Goal: Task Accomplishment & Management: Manage account settings

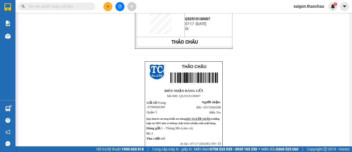
scroll to position [77, 0]
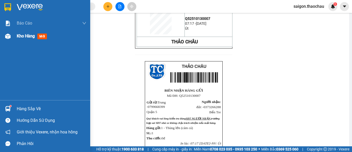
click at [25, 36] on span "Kho hàng" at bounding box center [26, 35] width 18 height 5
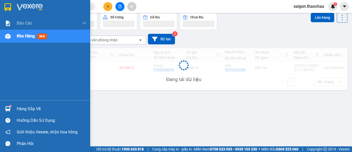
scroll to position [24, 0]
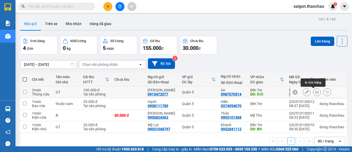
click at [315, 92] on icon at bounding box center [317, 92] width 4 height 4
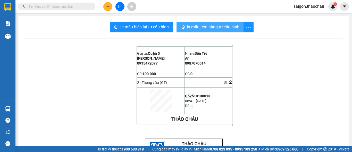
click at [216, 24] on span "In mẫu tem hàng tự cấu hình" at bounding box center [213, 27] width 53 height 6
click at [232, 24] on span "In mẫu tem hàng tự cấu hình" at bounding box center [213, 27] width 53 height 6
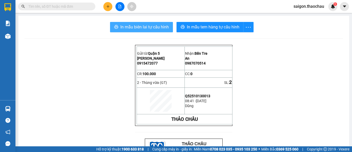
click at [149, 28] on span "In mẫu biên lai tự cấu hình" at bounding box center [144, 27] width 48 height 6
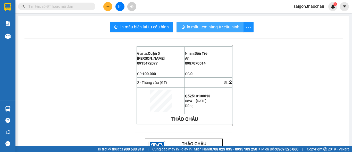
click at [225, 25] on span "In mẫu tem hàng tự cấu hình" at bounding box center [213, 27] width 53 height 6
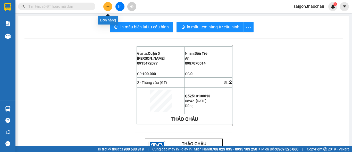
click at [108, 6] on icon "plus" at bounding box center [108, 6] width 0 height 3
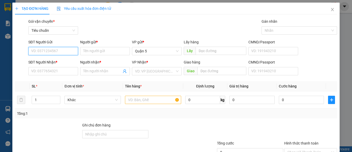
click at [68, 53] on input "SĐT Người Gửi" at bounding box center [53, 51] width 50 height 8
type input "0918469371"
click at [52, 64] on div "0918469371 - Loan" at bounding box center [52, 61] width 43 height 6
type input "Loan"
type input "0918469371"
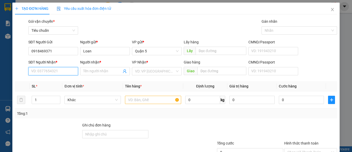
click at [56, 73] on input "SĐT Người Nhận *" at bounding box center [53, 71] width 50 height 8
type input "0913657882"
click at [59, 82] on div "0913657882 - Sang" at bounding box center [52, 82] width 43 height 6
type input "Sang"
click at [80, 100] on span "Khác" at bounding box center [92, 100] width 50 height 8
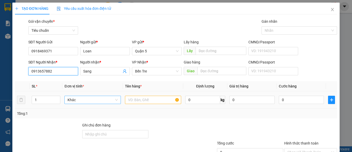
type input "0913657882"
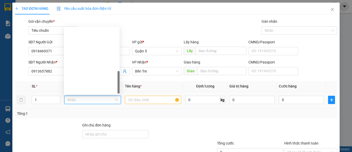
scroll to position [161, 0]
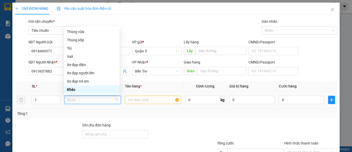
type input "g"
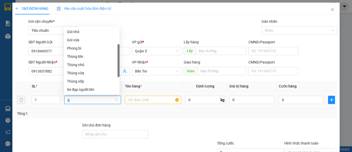
scroll to position [8, 0]
click at [76, 33] on div "Giỏ" at bounding box center [91, 32] width 49 height 6
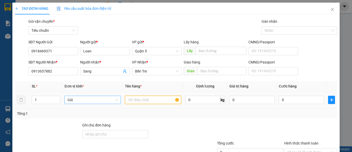
click at [151, 100] on input "text" at bounding box center [153, 100] width 56 height 8
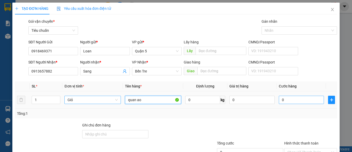
type input "quan ao"
click at [286, 100] on input "0" at bounding box center [301, 100] width 45 height 8
type input "3"
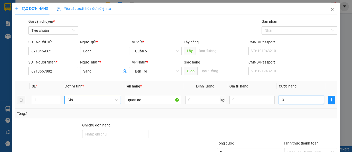
type input "30"
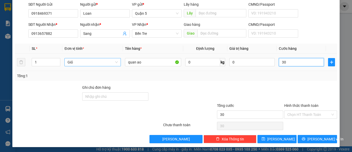
scroll to position [39, 0]
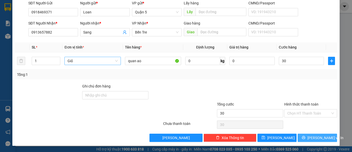
type input "30.000"
click at [317, 137] on span "Lưu và In" at bounding box center [325, 138] width 36 height 6
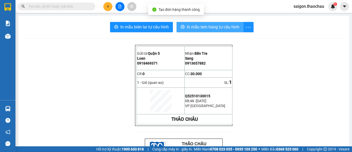
click at [226, 25] on span "In mẫu tem hàng tự cấu hình" at bounding box center [213, 27] width 53 height 6
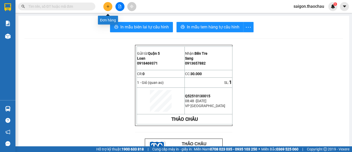
click at [109, 5] on icon "plus" at bounding box center [108, 7] width 4 height 4
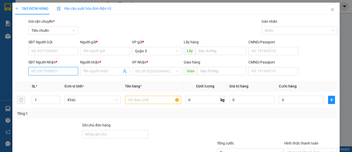
click at [55, 71] on input "SĐT Người Nhận *" at bounding box center [53, 71] width 50 height 8
type input "0917813096"
click at [47, 81] on div "0917813096 - Hải" at bounding box center [52, 82] width 43 height 6
type input "Hải"
type input "0917813096"
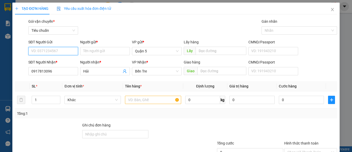
click at [44, 49] on input "SĐT Người Gửi" at bounding box center [53, 51] width 50 height 8
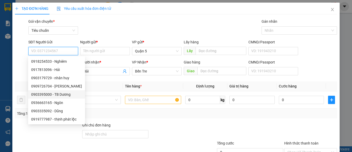
click at [59, 96] on div "0903395000 - TB Dương" at bounding box center [56, 94] width 51 height 6
type input "0903395000"
type input "TB Dương"
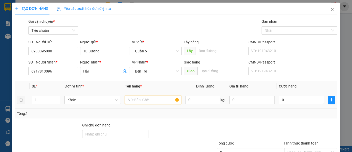
click at [143, 99] on input "text" at bounding box center [153, 100] width 56 height 8
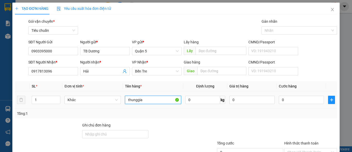
type input "thunggiay"
click at [134, 100] on input "thunggiay" at bounding box center [153, 100] width 56 height 8
click at [136, 100] on input "thunggiay" at bounding box center [153, 100] width 56 height 8
click at [93, 99] on span "Khác" at bounding box center [92, 100] width 50 height 8
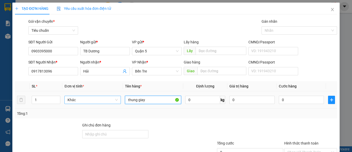
type input "thung giay"
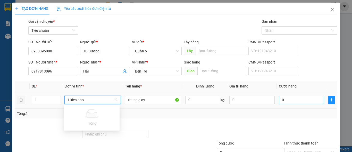
type input "1 kien nho"
click at [291, 103] on input "0" at bounding box center [301, 100] width 45 height 8
type input "3"
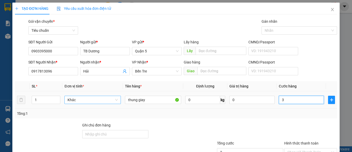
type input "30"
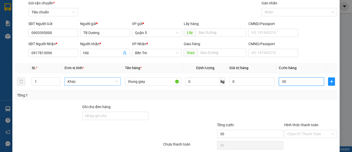
scroll to position [39, 0]
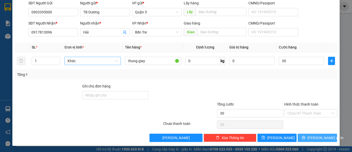
type input "30.000"
click at [324, 136] on button "Lưu và In" at bounding box center [316, 137] width 39 height 8
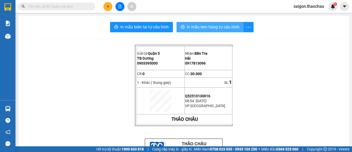
click at [225, 28] on span "In mẫu tem hàng tự cấu hình" at bounding box center [213, 27] width 53 height 6
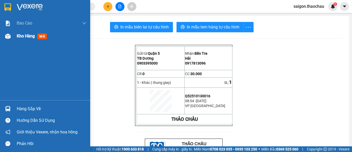
click at [27, 36] on span "Kho hàng" at bounding box center [26, 35] width 18 height 5
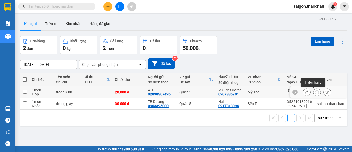
click at [313, 95] on button at bounding box center [316, 92] width 7 height 9
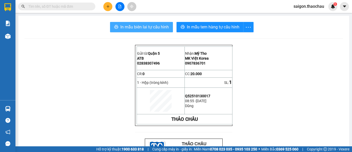
click at [155, 27] on span "In mẫu biên lai tự cấu hình" at bounding box center [144, 27] width 48 height 6
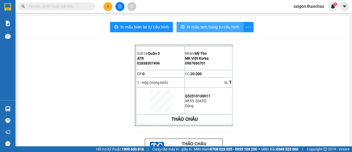
click at [229, 27] on span "In mẫu tem hàng tự cấu hình" at bounding box center [213, 27] width 53 height 6
click at [223, 28] on span "In mẫu tem hàng tự cấu hình" at bounding box center [213, 27] width 53 height 6
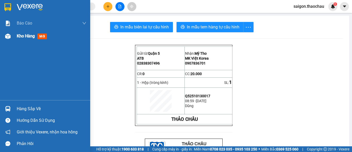
click at [20, 37] on span "Kho hàng" at bounding box center [26, 35] width 18 height 5
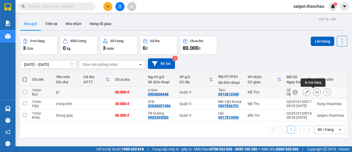
click at [315, 93] on icon at bounding box center [317, 92] width 4 height 4
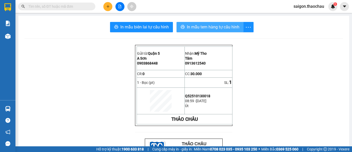
click at [233, 28] on span "In mẫu tem hàng tự cấu hình" at bounding box center [213, 27] width 53 height 6
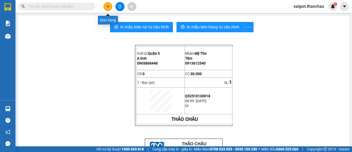
click at [109, 7] on icon "plus" at bounding box center [108, 7] width 4 height 4
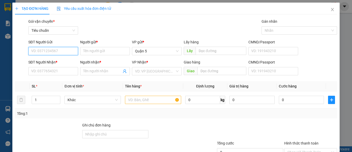
click at [53, 50] on input "SĐT Người Gửi" at bounding box center [53, 51] width 50 height 8
type input "0903635068"
click at [65, 61] on div "0903635068 - Tâm" at bounding box center [52, 61] width 43 height 6
type input "Tâm"
type input "0903635068"
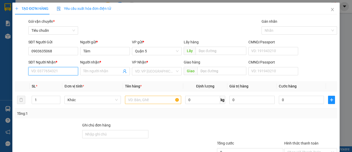
click at [46, 72] on input "SĐT Người Nhận *" at bounding box center [53, 71] width 50 height 8
type input "0913612540"
click at [57, 81] on div "0913612540 - Tâm" at bounding box center [52, 82] width 43 height 6
type input "Tâm"
click at [85, 100] on span "Khác" at bounding box center [92, 100] width 50 height 8
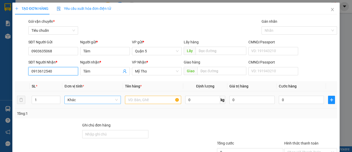
type input "0913612540"
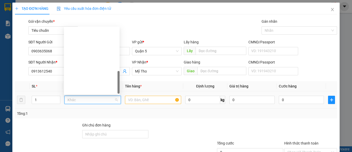
scroll to position [161, 0]
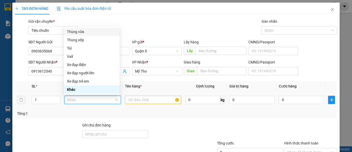
click at [92, 32] on div "Thùng vừa" at bounding box center [91, 32] width 49 height 6
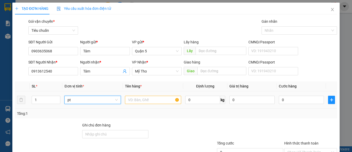
type input "p"
click at [113, 101] on span "Thùng vừa" at bounding box center [92, 100] width 50 height 8
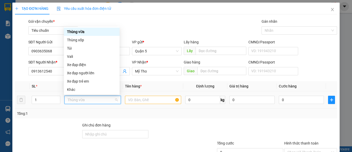
click at [76, 32] on div "Thùng vừa" at bounding box center [91, 32] width 49 height 6
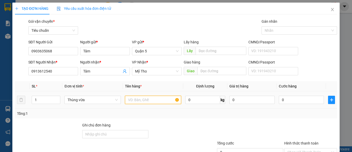
click at [155, 101] on input "text" at bounding box center [153, 100] width 56 height 8
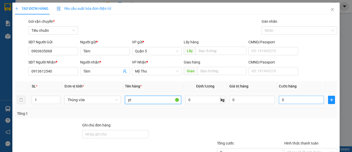
type input "pt"
click at [289, 100] on input "0" at bounding box center [301, 100] width 45 height 8
type input "3"
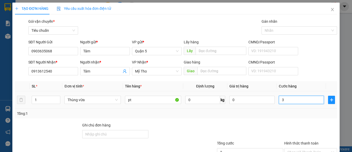
type input "30"
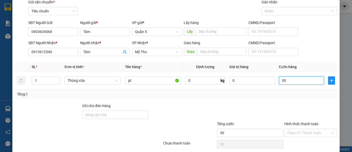
scroll to position [39, 0]
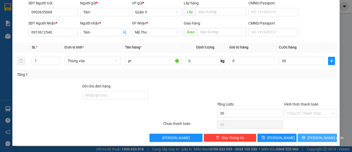
type input "30.000"
click at [319, 138] on span "Lưu và In" at bounding box center [325, 138] width 36 height 6
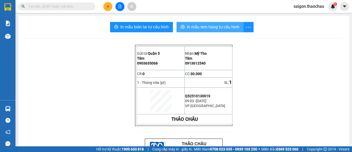
click at [220, 25] on span "In mẫu tem hàng tự cấu hình" at bounding box center [213, 27] width 53 height 6
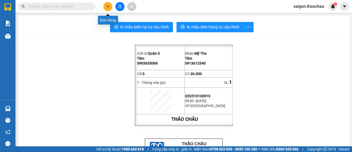
click at [108, 7] on icon "plus" at bounding box center [108, 7] width 4 height 4
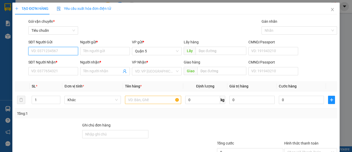
drag, startPoint x: 71, startPoint y: 52, endPoint x: 70, endPoint y: 49, distance: 3.2
click at [71, 51] on input "SĐT Người Gửi" at bounding box center [53, 51] width 50 height 8
type input "02838181678"
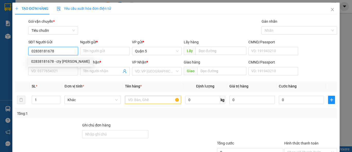
click at [55, 61] on div "02838181678 - cty huỳnh mai" at bounding box center [60, 61] width 58 height 6
type input "cty huỳnh mai"
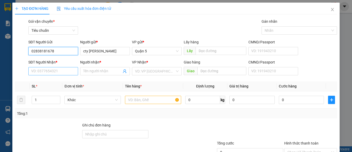
type input "02838181678"
click at [53, 70] on input "SĐT Người Nhận *" at bounding box center [53, 71] width 50 height 8
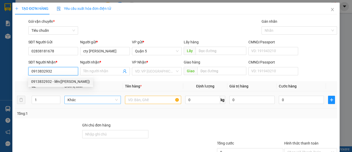
click at [103, 99] on span "Khác" at bounding box center [92, 100] width 50 height 8
type input "0913832932"
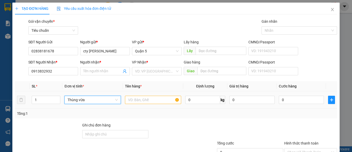
click at [99, 99] on span "Thùng vừa" at bounding box center [92, 100] width 50 height 8
click at [147, 99] on input "text" at bounding box center [153, 100] width 56 height 8
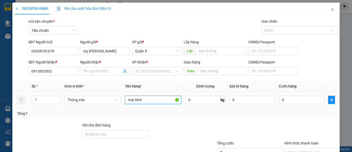
click at [147, 98] on input "mat kinh" at bounding box center [153, 100] width 56 height 8
click at [88, 99] on span "Thùng vừa" at bounding box center [92, 100] width 50 height 8
type input "mat kinh"
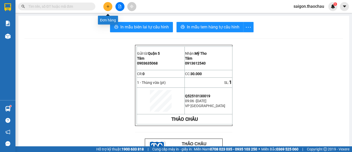
click at [109, 5] on icon "plus" at bounding box center [108, 7] width 4 height 4
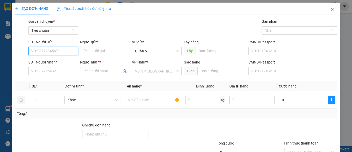
click at [58, 51] on input "SĐT Người Gửi" at bounding box center [53, 51] width 50 height 8
type input "0908058633"
click at [49, 59] on div "0908058633 - Lộc" at bounding box center [52, 61] width 43 height 6
type input "Lộc"
type input "0908058633"
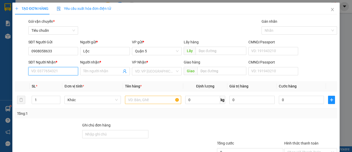
click at [53, 72] on input "SĐT Người Nhận *" at bounding box center [53, 71] width 50 height 8
type input "0363171999"
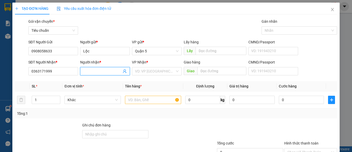
click at [96, 70] on input "Người nhận *" at bounding box center [102, 71] width 38 height 6
click at [98, 70] on input "sau lun" at bounding box center [102, 71] width 38 height 6
click at [88, 100] on span "Khác" at bounding box center [92, 100] width 50 height 8
type input "sau lun"
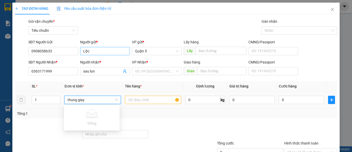
type input "thung giay"
click at [88, 55] on input "Lộc" at bounding box center [105, 51] width 50 height 8
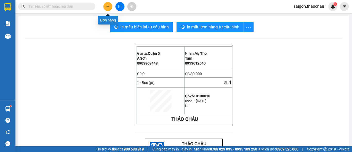
click at [107, 8] on icon "plus" at bounding box center [108, 7] width 4 height 4
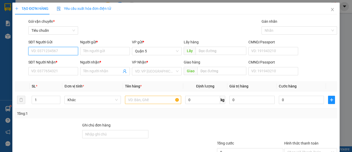
click at [67, 52] on input "SĐT Người Gửi" at bounding box center [53, 51] width 50 height 8
type input "0583745101"
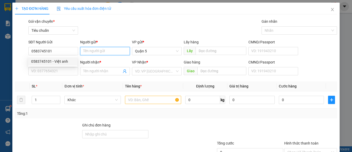
click at [89, 52] on input "Người gửi *" at bounding box center [105, 51] width 50 height 8
click at [101, 52] on input "vient anh" at bounding box center [105, 51] width 50 height 8
click at [88, 51] on input "vient anh" at bounding box center [105, 51] width 50 height 8
type input "viet anh"
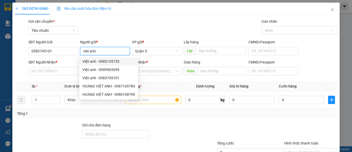
click at [111, 61] on div "Việt anh - 0983135735" at bounding box center [108, 61] width 53 height 6
type input "0983135735"
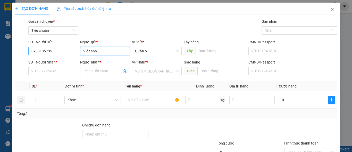
type input "Việt anh"
click at [54, 52] on input "0983135735" at bounding box center [53, 51] width 50 height 8
type input "0"
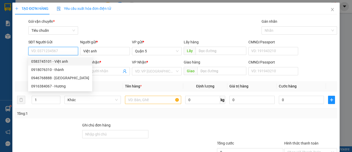
click at [46, 62] on div "0583745101 - Việt anh" at bounding box center [60, 61] width 58 height 6
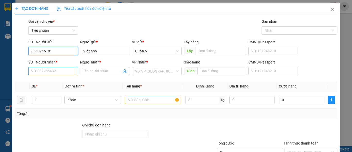
type input "0583745101"
click at [49, 71] on input "SĐT Người Nhận *" at bounding box center [53, 71] width 50 height 8
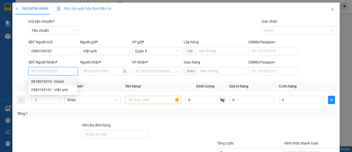
click at [45, 82] on div "0918076310 - thành" at bounding box center [52, 82] width 43 height 6
type input "0918076310"
type input "thành"
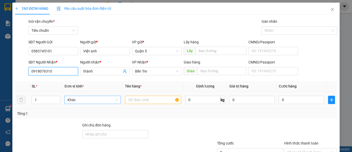
click at [92, 99] on span "Khác" at bounding box center [92, 100] width 50 height 8
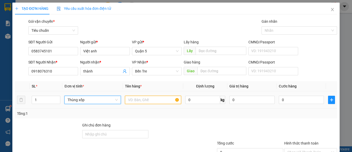
click at [147, 100] on input "text" at bounding box center [153, 100] width 56 height 8
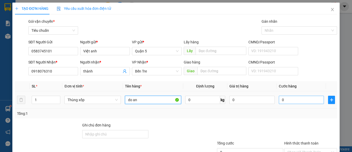
type input "do an"
click at [298, 100] on input "0" at bounding box center [301, 100] width 45 height 8
type input "4"
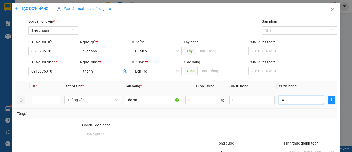
type input "40"
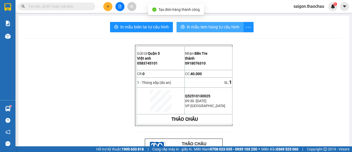
click at [210, 27] on span "In mẫu tem hàng tự cấu hình" at bounding box center [213, 27] width 53 height 6
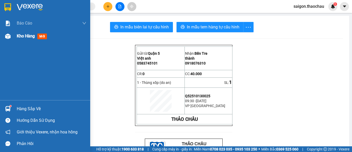
click at [36, 37] on div "Kho hàng mới" at bounding box center [33, 36] width 32 height 6
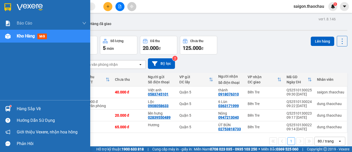
click at [11, 38] on div at bounding box center [7, 36] width 9 height 9
click at [42, 36] on span "mới" at bounding box center [42, 36] width 10 height 6
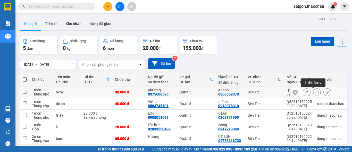
click at [315, 93] on icon at bounding box center [317, 92] width 4 height 4
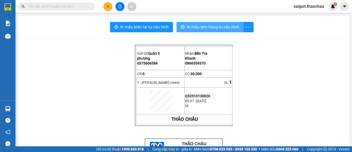
click at [223, 25] on span "In mẫu tem hàng tự cấu hình" at bounding box center [213, 27] width 53 height 6
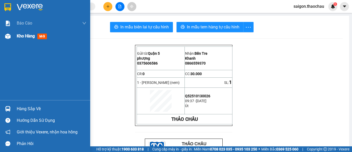
click at [24, 38] on span "Kho hàng" at bounding box center [26, 35] width 18 height 5
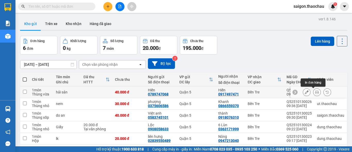
click at [315, 93] on icon at bounding box center [317, 92] width 4 height 4
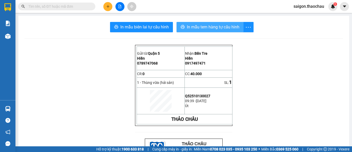
drag, startPoint x: 234, startPoint y: 24, endPoint x: 234, endPoint y: 28, distance: 3.9
click at [234, 24] on span "In mẫu tem hàng tự cấu hình" at bounding box center [213, 27] width 53 height 6
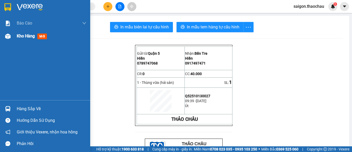
click at [38, 37] on span "mới" at bounding box center [42, 36] width 10 height 6
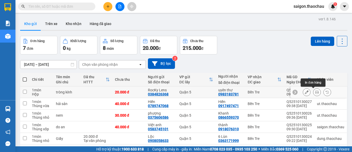
click at [315, 92] on icon at bounding box center [317, 92] width 4 height 4
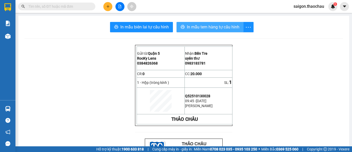
click at [232, 26] on span "In mẫu tem hàng tự cấu hình" at bounding box center [213, 27] width 53 height 6
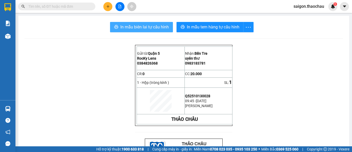
click at [141, 28] on span "In mẫu biên lai tự cấu hình" at bounding box center [144, 27] width 48 height 6
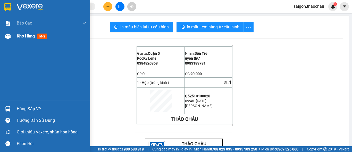
click at [4, 40] on div at bounding box center [7, 36] width 9 height 9
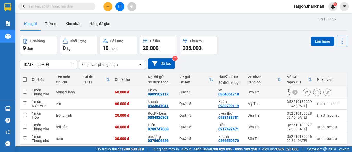
click at [315, 93] on icon at bounding box center [317, 92] width 4 height 4
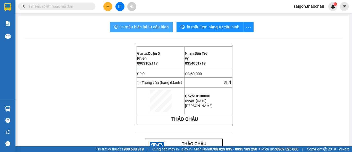
click at [142, 22] on button "In mẫu biên lai tự cấu hình" at bounding box center [141, 27] width 63 height 10
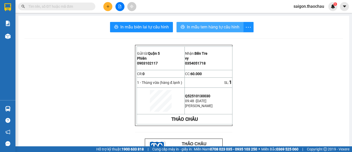
click at [214, 29] on span "In mẫu tem hàng tự cấu hình" at bounding box center [213, 27] width 53 height 6
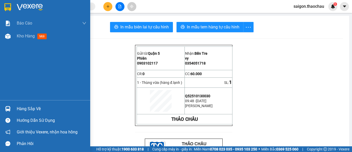
click at [27, 44] on div "Báo cáo Báo cáo dòng tiền (nhân viên) Kho hàng mới" at bounding box center [45, 58] width 90 height 83
click at [24, 37] on span "Kho hàng" at bounding box center [26, 35] width 18 height 5
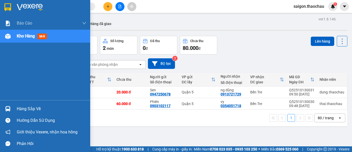
click at [36, 37] on div "Kho hàng mới" at bounding box center [33, 36] width 32 height 6
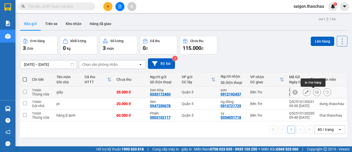
click at [315, 91] on icon at bounding box center [317, 92] width 4 height 4
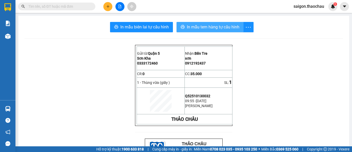
click at [215, 26] on span "In mẫu tem hàng tự cấu hình" at bounding box center [213, 27] width 53 height 6
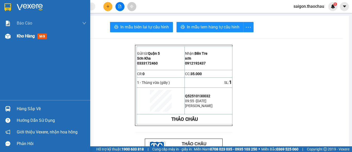
click at [25, 36] on span "Kho hàng" at bounding box center [26, 35] width 18 height 5
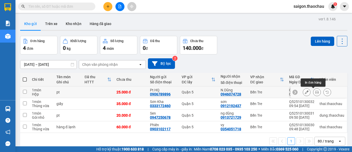
click at [315, 92] on button at bounding box center [316, 92] width 7 height 9
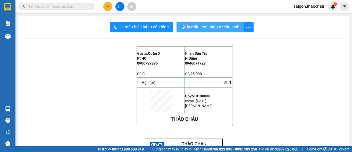
click at [237, 29] on button "In mẫu tem hàng tự cấu hình" at bounding box center [209, 27] width 67 height 10
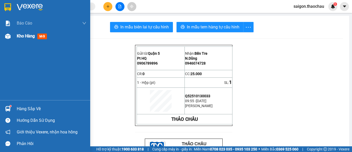
click at [29, 37] on span "Kho hàng" at bounding box center [26, 35] width 18 height 5
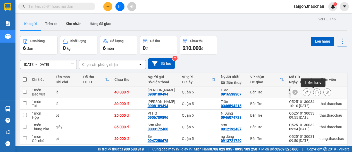
click at [315, 91] on icon at bounding box center [317, 92] width 4 height 4
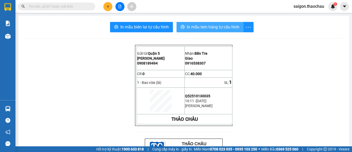
click at [229, 26] on span "In mẫu tem hàng tự cấu hình" at bounding box center [213, 27] width 53 height 6
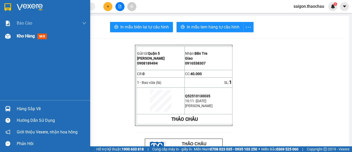
click at [24, 35] on span "Kho hàng" at bounding box center [26, 35] width 18 height 5
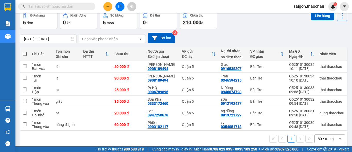
scroll to position [26, 0]
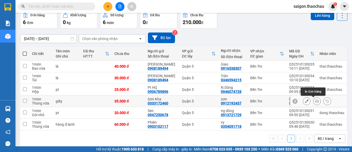
click at [315, 101] on button at bounding box center [316, 101] width 7 height 9
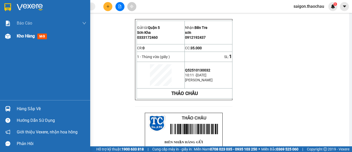
click at [35, 37] on div "Kho hàng mới" at bounding box center [33, 36] width 32 height 6
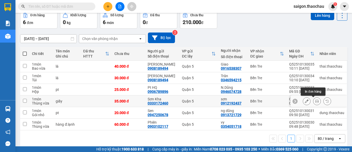
click at [315, 101] on icon at bounding box center [317, 101] width 4 height 4
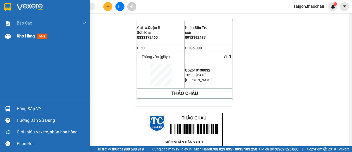
click at [24, 36] on span "Kho hàng" at bounding box center [26, 35] width 18 height 5
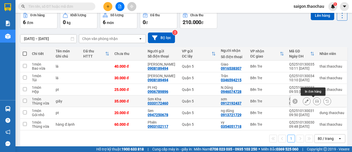
click at [315, 102] on icon at bounding box center [317, 101] width 4 height 4
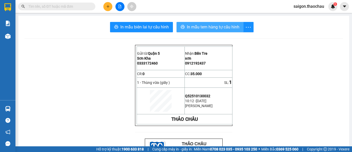
click at [211, 25] on span "In mẫu tem hàng tự cấu hình" at bounding box center [213, 27] width 53 height 6
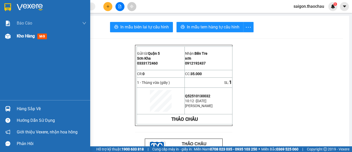
click at [32, 37] on span "Kho hàng" at bounding box center [26, 35] width 18 height 5
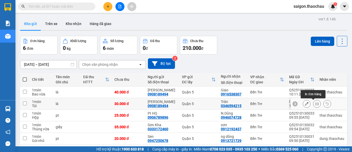
click at [315, 105] on icon at bounding box center [317, 104] width 4 height 4
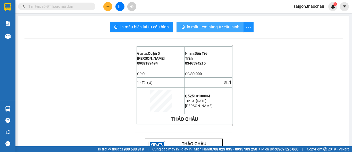
click at [225, 27] on span "In mẫu tem hàng tự cấu hình" at bounding box center [213, 27] width 53 height 6
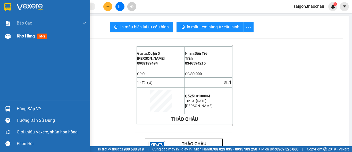
click at [25, 37] on span "Kho hàng" at bounding box center [26, 35] width 18 height 5
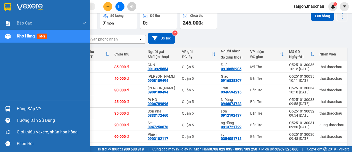
scroll to position [42, 0]
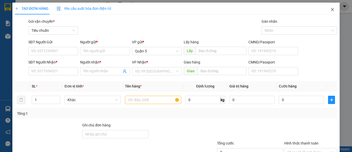
click at [325, 4] on span "Close" at bounding box center [332, 10] width 14 height 14
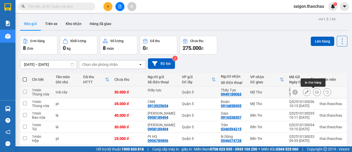
click at [315, 93] on icon at bounding box center [317, 92] width 4 height 4
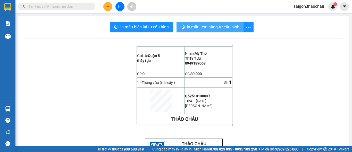
click at [215, 26] on span "In mẫu tem hàng tự cấu hình" at bounding box center [213, 27] width 53 height 6
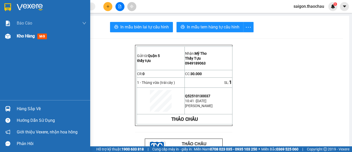
click at [18, 35] on span "Kho hàng" at bounding box center [26, 35] width 18 height 5
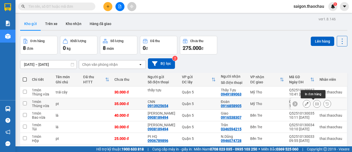
click at [315, 104] on icon at bounding box center [317, 104] width 4 height 4
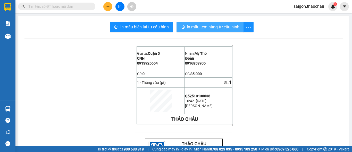
click at [224, 27] on span "In mẫu tem hàng tự cấu hình" at bounding box center [213, 27] width 53 height 6
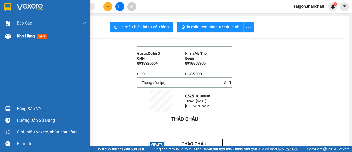
click at [29, 37] on span "Kho hàng" at bounding box center [26, 35] width 18 height 5
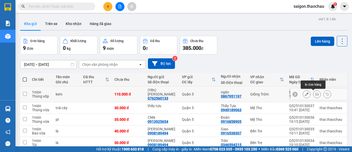
click at [315, 94] on icon at bounding box center [317, 94] width 4 height 4
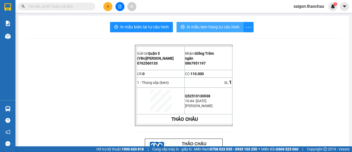
click at [226, 24] on span "In mẫu tem hàng tự cấu hình" at bounding box center [213, 27] width 53 height 6
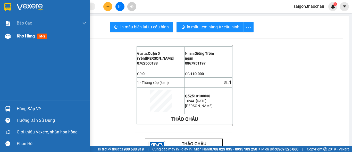
click at [21, 36] on span "Kho hàng" at bounding box center [26, 35] width 18 height 5
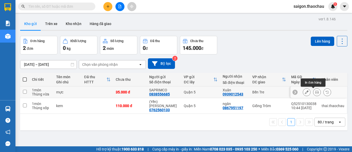
click at [315, 91] on icon at bounding box center [317, 92] width 4 height 4
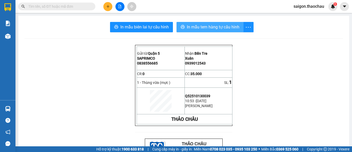
click at [214, 27] on span "In mẫu tem hàng tự cấu hình" at bounding box center [213, 27] width 53 height 6
click at [207, 27] on span "In mẫu tem hàng tự cấu hình" at bounding box center [213, 27] width 53 height 6
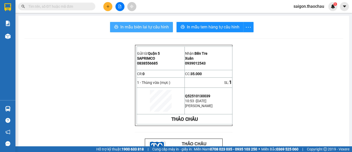
click at [160, 25] on span "In mẫu biên lai tự cấu hình" at bounding box center [144, 27] width 48 height 6
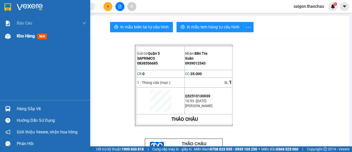
click at [22, 35] on span "Kho hàng" at bounding box center [26, 35] width 18 height 5
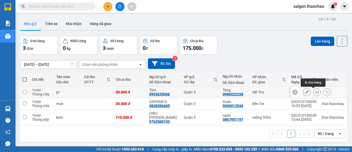
click at [315, 92] on icon at bounding box center [317, 92] width 4 height 4
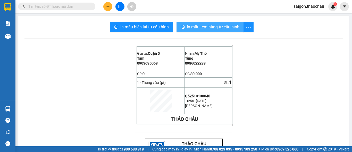
click at [227, 24] on button "In mẫu tem hàng tự cấu hình" at bounding box center [209, 27] width 67 height 10
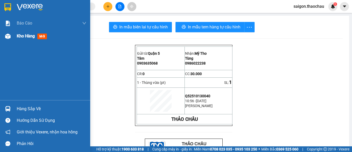
click at [35, 37] on span "Kho hàng" at bounding box center [26, 35] width 18 height 5
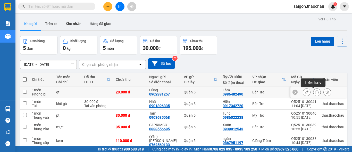
click at [315, 92] on icon at bounding box center [317, 92] width 4 height 4
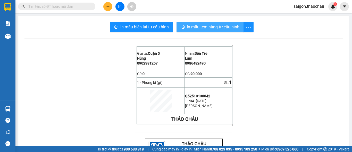
click at [215, 27] on span "In mẫu tem hàng tự cấu hình" at bounding box center [213, 27] width 53 height 6
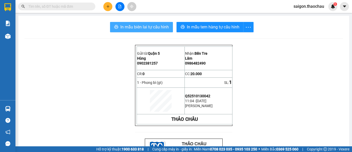
click at [133, 24] on span "In mẫu biên lai tự cấu hình" at bounding box center [144, 27] width 48 height 6
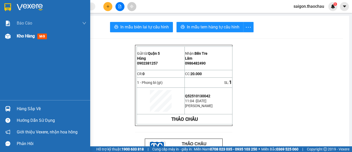
click at [32, 37] on span "Kho hàng" at bounding box center [26, 35] width 18 height 5
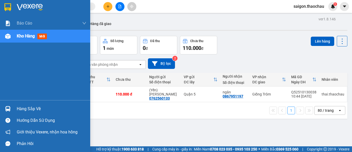
click at [18, 38] on span "Kho hàng" at bounding box center [26, 35] width 18 height 5
click at [17, 38] on span "Kho hàng" at bounding box center [26, 35] width 18 height 5
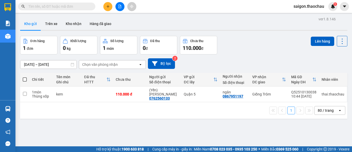
click at [21, 36] on div "ver 1.8.146 Kho gửi Trên xe Kho nhận Hàng đã giao Đơn hàng 1 đơn Khối lượng 0 k…" at bounding box center [183, 91] width 331 height 152
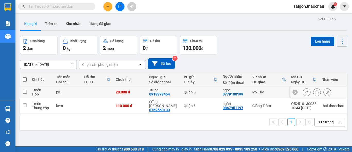
click at [315, 93] on icon at bounding box center [317, 92] width 4 height 4
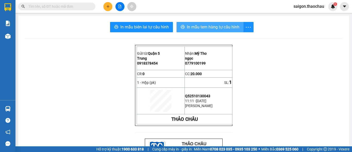
click at [187, 27] on span "In mẫu tem hàng tự cấu hình" at bounding box center [213, 27] width 53 height 6
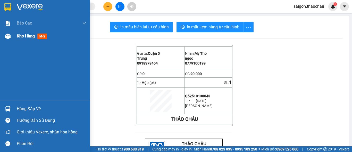
click at [27, 36] on span "Kho hàng" at bounding box center [26, 35] width 18 height 5
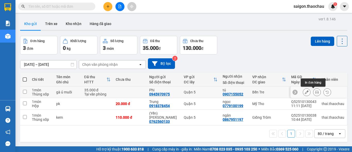
click at [315, 91] on icon at bounding box center [317, 92] width 4 height 4
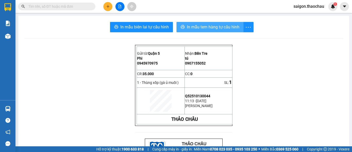
click at [215, 25] on span "In mẫu tem hàng tự cấu hình" at bounding box center [213, 27] width 53 height 6
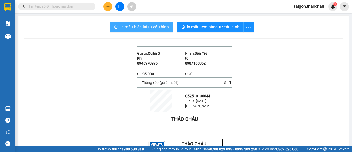
click at [155, 24] on span "In mẫu biên lai tự cấu hình" at bounding box center [144, 27] width 48 height 6
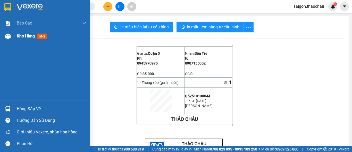
click at [25, 36] on span "Kho hàng" at bounding box center [26, 35] width 18 height 5
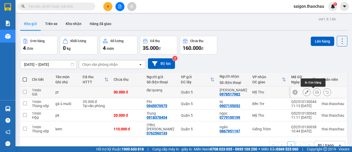
click at [315, 92] on icon at bounding box center [317, 92] width 4 height 4
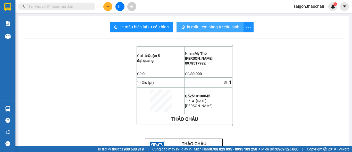
click at [225, 24] on button "In mẫu tem hàng tự cấu hình" at bounding box center [209, 27] width 67 height 10
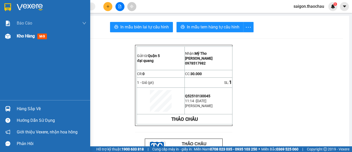
click at [6, 37] on img at bounding box center [7, 35] width 5 height 5
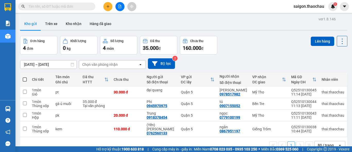
click at [123, 49] on div "4 món" at bounding box center [119, 47] width 32 height 7
click at [168, 64] on button "Bộ lọc" at bounding box center [161, 63] width 27 height 11
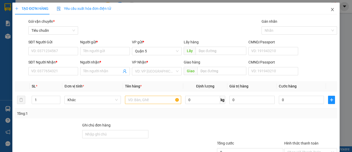
click at [330, 9] on icon "close" at bounding box center [332, 9] width 4 height 4
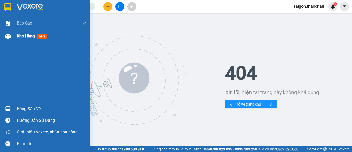
click at [28, 34] on span "Kho hàng" at bounding box center [26, 35] width 18 height 5
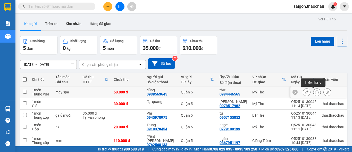
click at [315, 92] on icon at bounding box center [317, 92] width 4 height 4
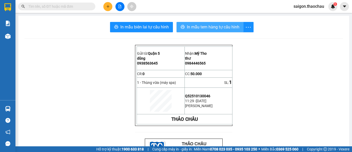
click at [230, 24] on span "In mẫu tem hàng tự cấu hình" at bounding box center [213, 27] width 53 height 6
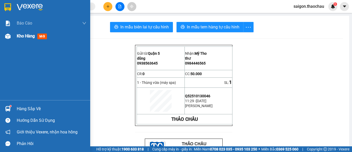
click at [32, 36] on span "Kho hàng" at bounding box center [26, 35] width 18 height 5
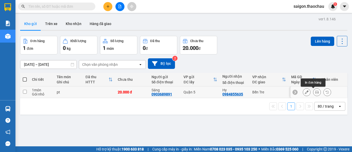
click at [315, 92] on icon at bounding box center [317, 92] width 4 height 4
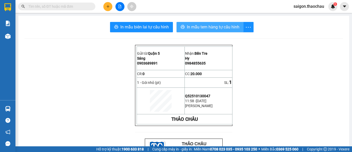
click at [225, 26] on span "In mẫu tem hàng tự cấu hình" at bounding box center [213, 27] width 53 height 6
click at [224, 26] on span "In mẫu tem hàng tự cấu hình" at bounding box center [213, 27] width 53 height 6
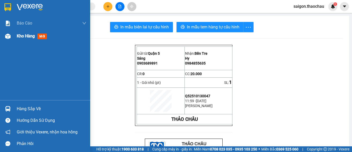
click at [22, 38] on span "Kho hàng" at bounding box center [26, 35] width 18 height 5
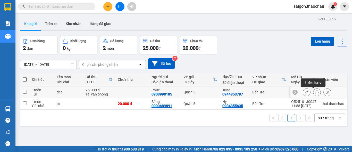
click at [315, 92] on icon at bounding box center [317, 92] width 4 height 4
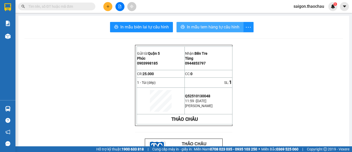
click at [223, 26] on span "In mẫu tem hàng tự cấu hình" at bounding box center [213, 27] width 53 height 6
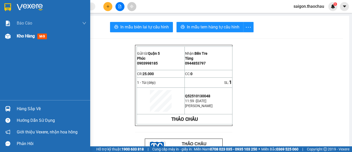
click at [29, 36] on span "Kho hàng" at bounding box center [26, 35] width 18 height 5
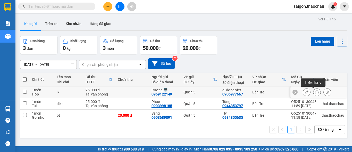
click at [315, 90] on icon at bounding box center [317, 92] width 4 height 4
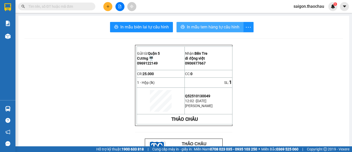
click at [209, 26] on span "In mẫu tem hàng tự cấu hình" at bounding box center [213, 27] width 53 height 6
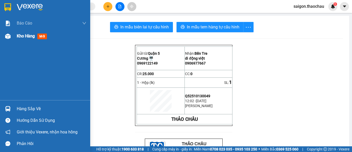
click at [32, 38] on span "Kho hàng" at bounding box center [26, 35] width 18 height 5
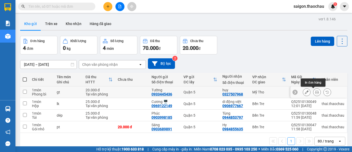
click at [315, 92] on icon at bounding box center [317, 92] width 4 height 4
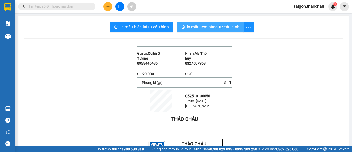
click at [226, 24] on span "In mẫu tem hàng tự cấu hình" at bounding box center [213, 27] width 53 height 6
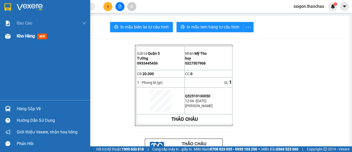
click at [18, 37] on span "Kho hàng" at bounding box center [26, 35] width 18 height 5
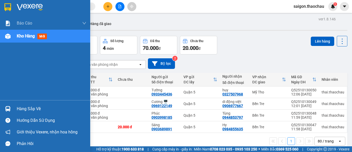
click at [18, 37] on span "Kho hàng" at bounding box center [26, 35] width 18 height 5
click at [27, 35] on span "Kho hàng" at bounding box center [26, 35] width 18 height 5
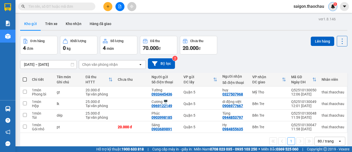
click at [333, 7] on img at bounding box center [332, 6] width 5 height 5
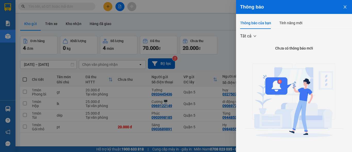
click at [343, 7] on icon "close" at bounding box center [344, 6] width 3 height 3
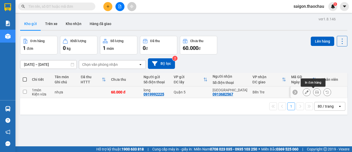
click at [315, 91] on icon at bounding box center [317, 92] width 4 height 4
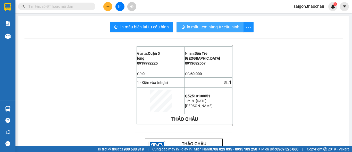
click at [223, 27] on span "In mẫu tem hàng tự cấu hình" at bounding box center [213, 27] width 53 height 6
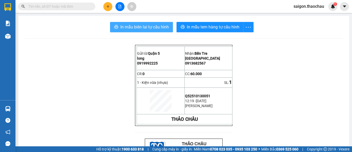
click at [138, 28] on span "In mẫu biên lai tự cấu hình" at bounding box center [144, 27] width 48 height 6
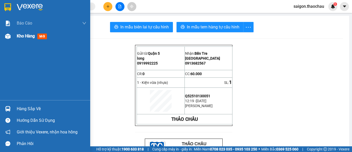
click at [36, 36] on div "Kho hàng mới" at bounding box center [33, 36] width 32 height 6
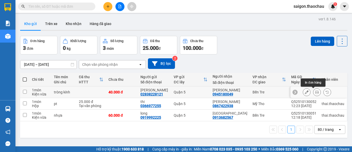
click at [315, 93] on icon at bounding box center [317, 92] width 4 height 4
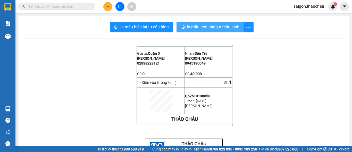
click at [227, 25] on span "In mẫu tem hàng tự cấu hình" at bounding box center [213, 27] width 53 height 6
click at [210, 26] on span "In mẫu tem hàng tự cấu hình" at bounding box center [213, 27] width 53 height 6
click at [224, 24] on span "In mẫu tem hàng tự cấu hình" at bounding box center [213, 27] width 53 height 6
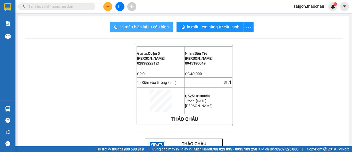
click at [144, 31] on button "In mẫu biên lai tự cấu hình" at bounding box center [141, 27] width 63 height 10
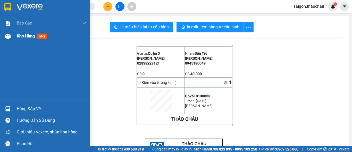
click at [29, 36] on span "Kho hàng" at bounding box center [26, 35] width 18 height 5
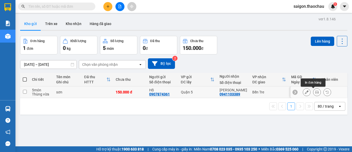
click at [315, 92] on icon at bounding box center [317, 92] width 4 height 4
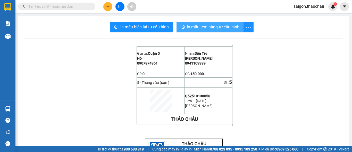
click at [208, 24] on span "In mẫu tem hàng tự cấu hình" at bounding box center [213, 27] width 53 height 6
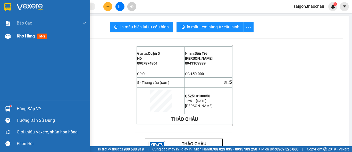
click at [29, 37] on span "Kho hàng" at bounding box center [26, 35] width 18 height 5
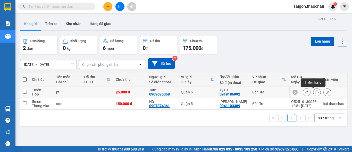
click at [315, 92] on icon at bounding box center [317, 92] width 4 height 4
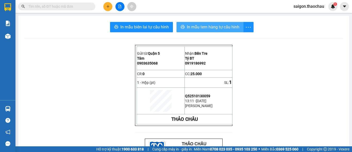
click at [233, 30] on span "In mẫu tem hàng tự cấu hình" at bounding box center [213, 27] width 53 height 6
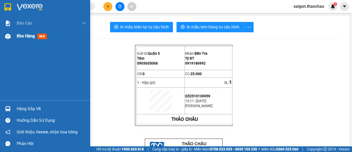
click at [27, 36] on span "Kho hàng" at bounding box center [26, 35] width 18 height 5
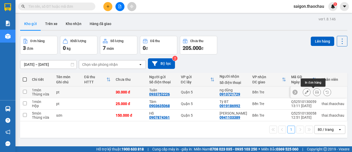
click at [315, 94] on icon at bounding box center [317, 92] width 4 height 4
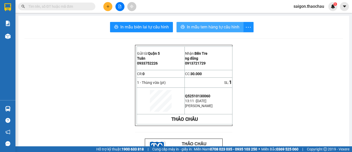
click at [225, 27] on span "In mẫu tem hàng tự cấu hình" at bounding box center [213, 27] width 53 height 6
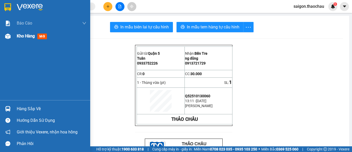
click at [18, 36] on span "Kho hàng" at bounding box center [26, 35] width 18 height 5
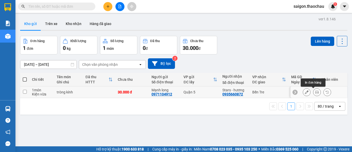
click at [315, 92] on icon at bounding box center [317, 92] width 4 height 4
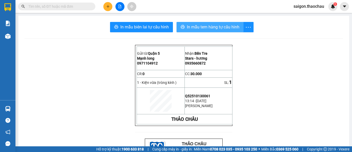
click at [230, 27] on span "In mẫu tem hàng tự cấu hình" at bounding box center [213, 27] width 53 height 6
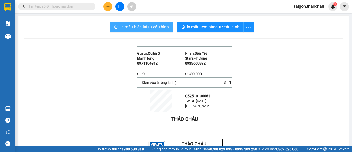
click at [141, 26] on span "In mẫu biên lai tự cấu hình" at bounding box center [144, 27] width 48 height 6
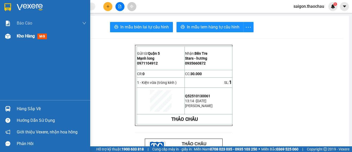
click at [25, 36] on span "Kho hàng" at bounding box center [26, 35] width 18 height 5
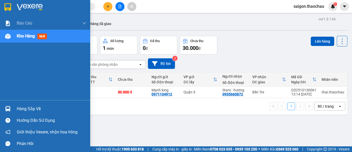
click at [26, 36] on span "Kho hàng" at bounding box center [26, 35] width 18 height 5
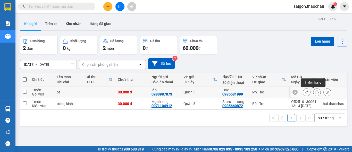
click at [315, 92] on icon at bounding box center [317, 92] width 4 height 4
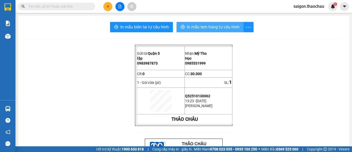
click at [223, 26] on span "In mẫu tem hàng tự cấu hình" at bounding box center [213, 27] width 53 height 6
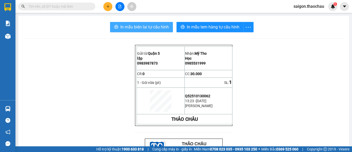
click at [127, 26] on span "In mẫu biên lai tự cấu hình" at bounding box center [144, 27] width 48 height 6
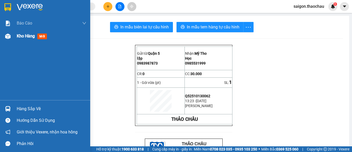
click at [21, 33] on div "Kho hàng mới" at bounding box center [33, 36] width 32 height 6
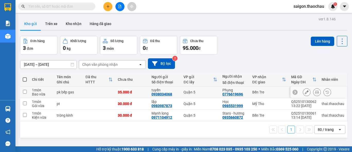
click at [315, 92] on icon at bounding box center [317, 92] width 4 height 4
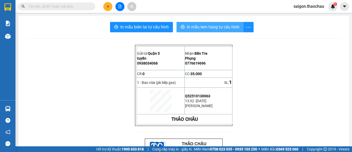
click at [238, 28] on button "In mẫu tem hàng tự cấu hình" at bounding box center [209, 27] width 67 height 10
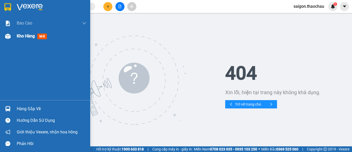
click at [32, 36] on span "Kho hàng" at bounding box center [26, 35] width 18 height 5
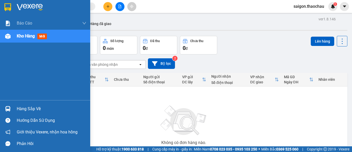
drag, startPoint x: 23, startPoint y: 42, endPoint x: 15, endPoint y: 38, distance: 9.9
click at [15, 38] on div "Kho hàng mới" at bounding box center [45, 36] width 90 height 13
click at [44, 37] on span "mới" at bounding box center [42, 36] width 10 height 6
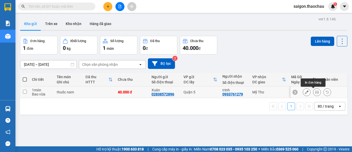
click at [315, 93] on icon at bounding box center [317, 92] width 4 height 4
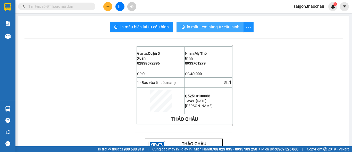
click at [228, 24] on span "In mẫu tem hàng tự cấu hình" at bounding box center [213, 27] width 53 height 6
drag, startPoint x: 40, startPoint y: 87, endPoint x: 62, endPoint y: -20, distance: 108.6
drag, startPoint x: 62, startPoint y: -20, endPoint x: 93, endPoint y: 120, distance: 143.0
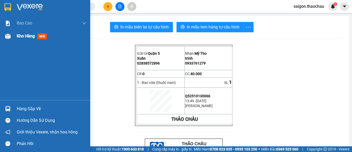
drag, startPoint x: 29, startPoint y: 37, endPoint x: 26, endPoint y: 36, distance: 2.6
click at [28, 38] on span "Kho hàng" at bounding box center [26, 35] width 18 height 5
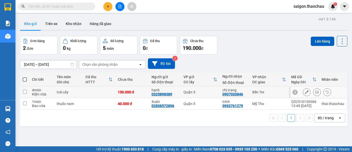
click at [307, 94] on div at bounding box center [317, 92] width 28 height 8
click at [315, 93] on icon at bounding box center [317, 92] width 4 height 4
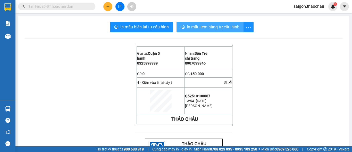
click at [224, 27] on span "In mẫu tem hàng tự cấu hình" at bounding box center [213, 27] width 53 height 6
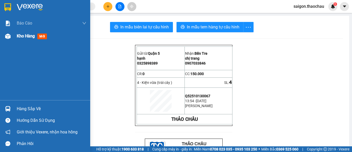
click at [19, 36] on span "Kho hàng" at bounding box center [26, 35] width 18 height 5
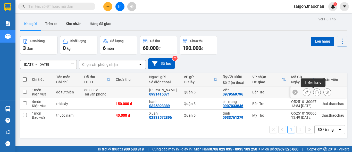
click at [315, 92] on icon at bounding box center [317, 92] width 4 height 4
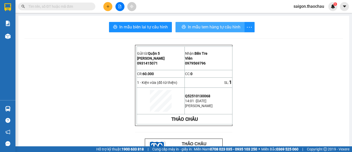
click at [216, 25] on span "In mẫu tem hàng tự cấu hình" at bounding box center [214, 27] width 53 height 6
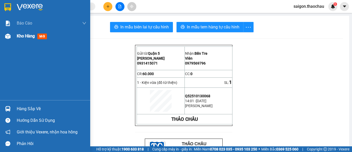
drag, startPoint x: 31, startPoint y: 37, endPoint x: 35, endPoint y: 35, distance: 4.8
click at [31, 37] on span "Kho hàng" at bounding box center [26, 35] width 18 height 5
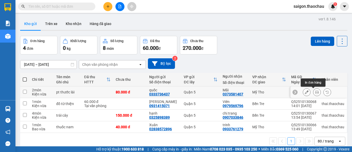
click at [315, 93] on icon at bounding box center [317, 92] width 4 height 4
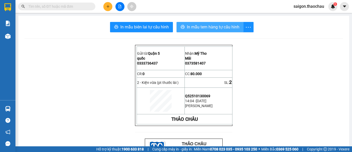
click at [200, 26] on span "In mẫu tem hàng tự cấu hình" at bounding box center [213, 27] width 53 height 6
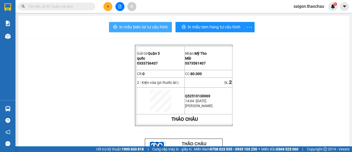
click at [146, 26] on span "In mẫu biên lai tự cấu hình" at bounding box center [143, 27] width 48 height 6
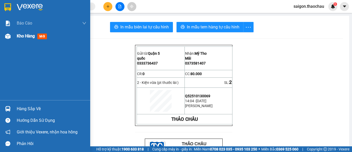
click at [20, 36] on span "Kho hàng" at bounding box center [26, 35] width 18 height 5
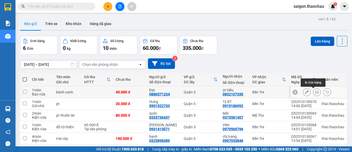
click at [315, 91] on icon at bounding box center [317, 92] width 4 height 4
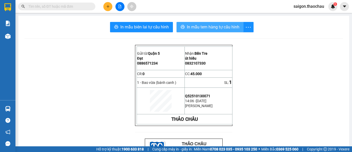
click at [198, 27] on span "In mẫu tem hàng tự cấu hình" at bounding box center [213, 27] width 53 height 6
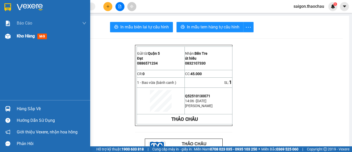
click at [27, 37] on span "Kho hàng" at bounding box center [26, 35] width 18 height 5
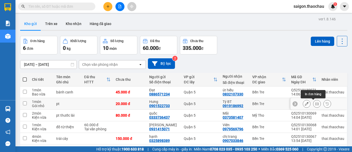
click at [315, 103] on icon at bounding box center [317, 104] width 4 height 4
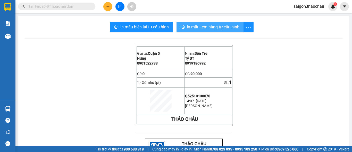
click at [222, 27] on span "In mẫu tem hàng tự cấu hình" at bounding box center [213, 27] width 53 height 6
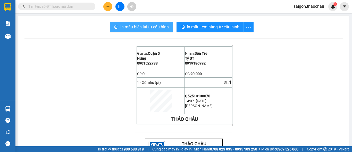
click at [138, 26] on span "In mẫu biên lai tự cấu hình" at bounding box center [144, 27] width 48 height 6
click at [109, 6] on icon "plus" at bounding box center [107, 6] width 3 height 0
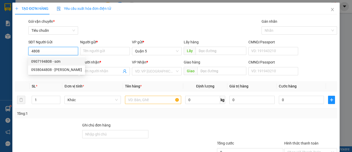
click at [53, 61] on div "0907194808 - sơn" at bounding box center [56, 61] width 51 height 6
type input "0907194808"
type input "sơn"
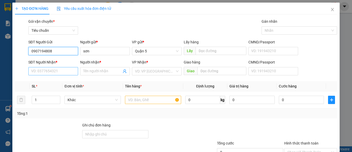
type input "0907194808"
click at [56, 74] on input "SĐT Người Nhận *" at bounding box center [53, 71] width 50 height 8
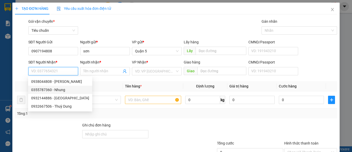
click at [62, 90] on div "0355787360 - Nhung" at bounding box center [60, 90] width 58 height 6
type input "0355787360"
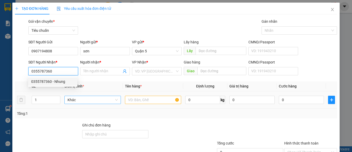
type input "Nhung"
click at [98, 103] on span "Khác" at bounding box center [92, 100] width 50 height 8
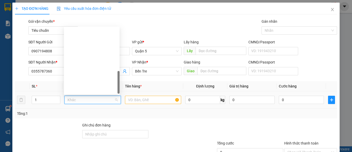
type input "k"
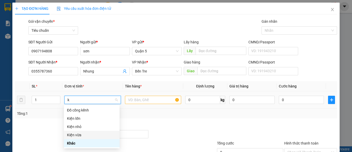
click at [78, 135] on div "Kiện vừa" at bounding box center [91, 135] width 49 height 6
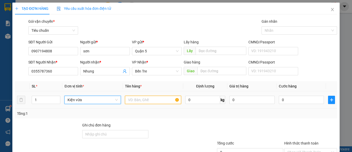
click at [141, 98] on input "text" at bounding box center [153, 100] width 56 height 8
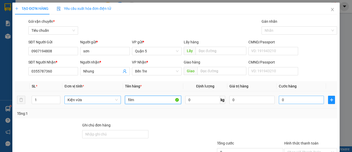
type input "film"
click at [289, 97] on input "0" at bounding box center [301, 100] width 45 height 8
type input "3"
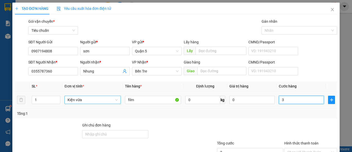
type input "30"
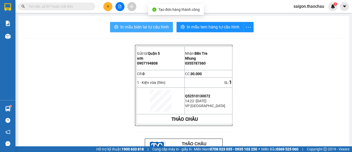
click at [141, 26] on span "In mẫu biên lai tự cấu hình" at bounding box center [144, 27] width 48 height 6
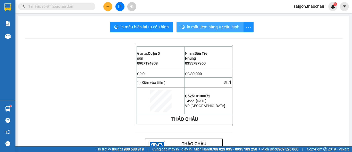
click at [187, 24] on span "In mẫu tem hàng tự cấu hình" at bounding box center [213, 27] width 53 height 6
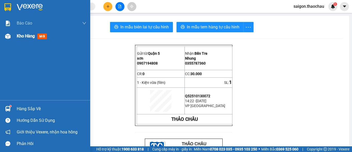
click at [29, 37] on span "Kho hàng" at bounding box center [26, 35] width 18 height 5
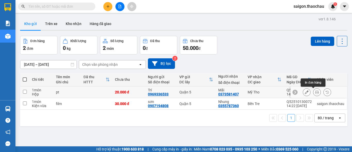
click at [315, 91] on icon at bounding box center [317, 92] width 4 height 4
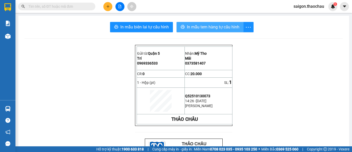
drag, startPoint x: 190, startPoint y: 25, endPoint x: 196, endPoint y: 34, distance: 10.8
click at [190, 24] on span "In mẫu tem hàng tự cấu hình" at bounding box center [213, 27] width 53 height 6
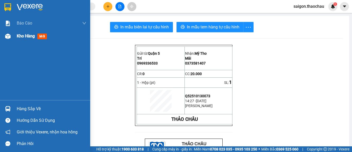
click at [29, 36] on span "Kho hàng" at bounding box center [26, 35] width 18 height 5
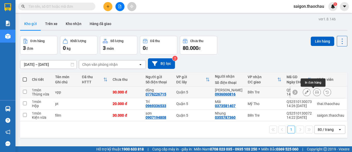
click at [315, 92] on icon at bounding box center [317, 92] width 4 height 4
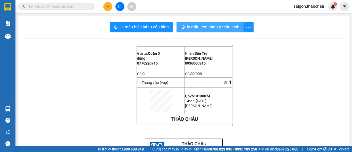
click at [207, 27] on span "In mẫu tem hàng tự cấu hình" at bounding box center [213, 27] width 53 height 6
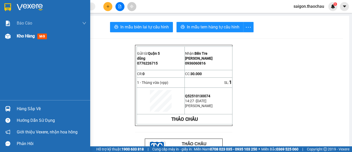
click at [27, 37] on span "Kho hàng" at bounding box center [26, 35] width 18 height 5
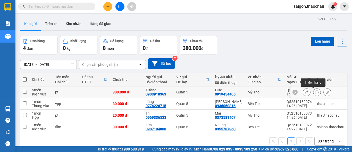
click at [315, 91] on icon at bounding box center [317, 92] width 4 height 4
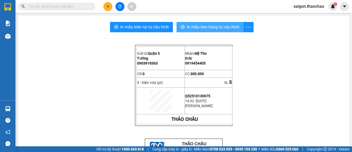
click at [235, 28] on span "In mẫu tem hàng tự cấu hình" at bounding box center [213, 27] width 53 height 6
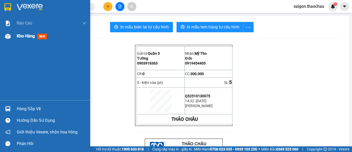
click at [16, 32] on div "Kho hàng mới" at bounding box center [45, 36] width 90 height 13
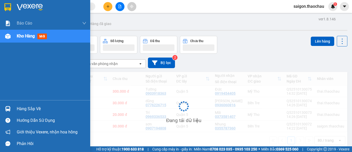
click at [18, 33] on span "Kho hàng" at bounding box center [26, 35] width 18 height 5
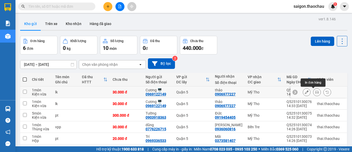
click at [315, 93] on icon at bounding box center [317, 92] width 4 height 4
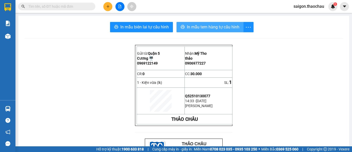
click at [207, 28] on span "In mẫu tem hàng tự cấu hình" at bounding box center [213, 27] width 53 height 6
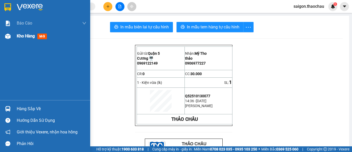
click at [31, 38] on span "Kho hàng" at bounding box center [26, 35] width 18 height 5
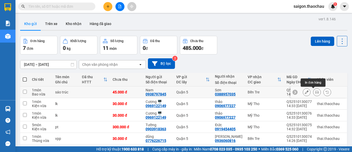
click at [315, 93] on icon at bounding box center [317, 92] width 4 height 4
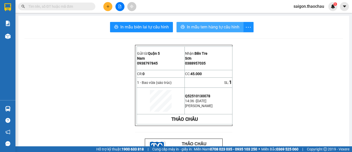
click at [222, 27] on span "In mẫu tem hàng tự cấu hình" at bounding box center [213, 27] width 53 height 6
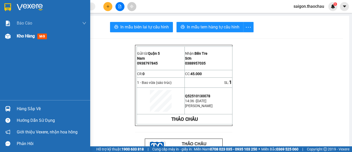
click at [35, 36] on span "Kho hàng" at bounding box center [26, 35] width 18 height 5
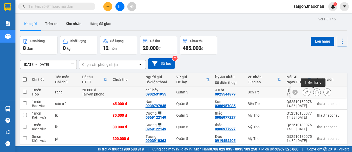
click at [315, 92] on icon at bounding box center [317, 92] width 4 height 4
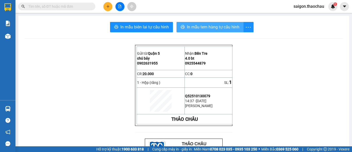
click at [219, 27] on span "In mẫu tem hàng tự cấu hình" at bounding box center [213, 27] width 53 height 6
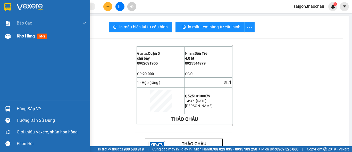
click at [28, 36] on span "Kho hàng" at bounding box center [26, 35] width 18 height 5
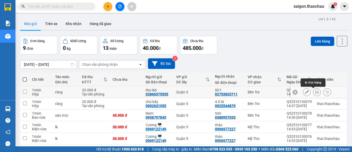
click at [315, 93] on button at bounding box center [316, 92] width 7 height 9
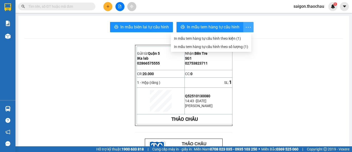
click at [243, 26] on span "more" at bounding box center [248, 27] width 10 height 6
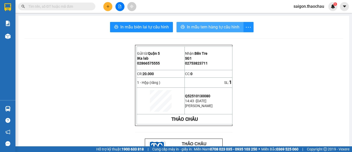
click at [225, 26] on span "In mẫu tem hàng tự cấu hình" at bounding box center [213, 27] width 53 height 6
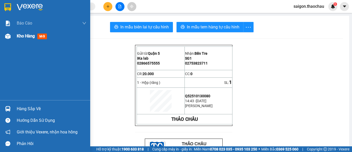
click at [29, 37] on span "Kho hàng" at bounding box center [26, 35] width 18 height 5
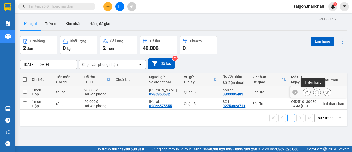
click at [315, 92] on icon at bounding box center [317, 92] width 4 height 4
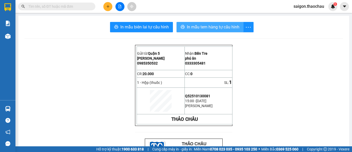
click at [228, 26] on span "In mẫu tem hàng tự cấu hình" at bounding box center [213, 27] width 53 height 6
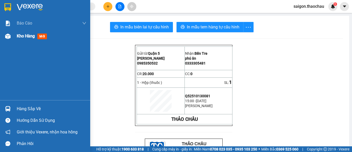
click at [30, 36] on span "Kho hàng" at bounding box center [26, 35] width 18 height 5
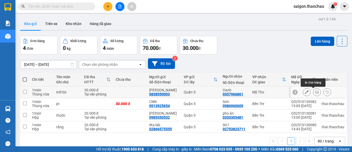
click at [315, 91] on icon at bounding box center [317, 92] width 4 height 4
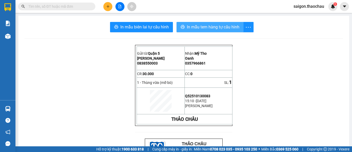
click at [222, 26] on span "In mẫu tem hàng tự cấu hình" at bounding box center [213, 27] width 53 height 6
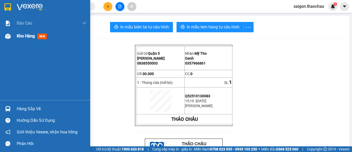
click at [22, 37] on span "Kho hàng" at bounding box center [26, 35] width 18 height 5
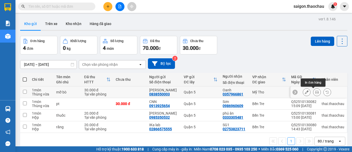
click at [315, 91] on icon at bounding box center [317, 92] width 4 height 4
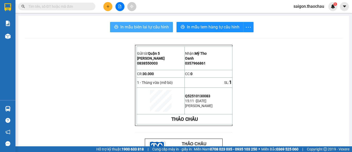
click at [144, 27] on span "In mẫu biên lai tự cấu hình" at bounding box center [144, 27] width 48 height 6
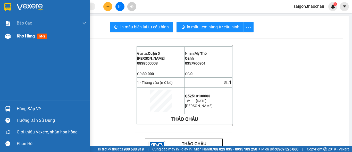
click at [28, 38] on span "Kho hàng" at bounding box center [26, 35] width 18 height 5
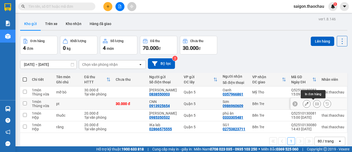
click at [315, 103] on icon at bounding box center [317, 104] width 4 height 4
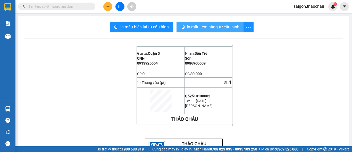
click at [201, 27] on span "In mẫu tem hàng tự cấu hình" at bounding box center [213, 27] width 53 height 6
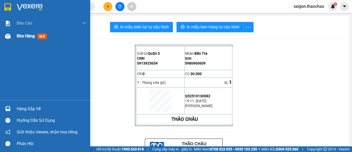
click at [21, 39] on div "Kho hàng mới" at bounding box center [33, 36] width 32 height 6
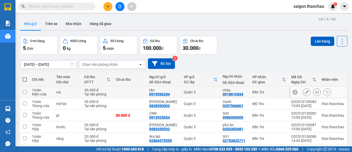
click at [313, 91] on button at bounding box center [316, 92] width 7 height 9
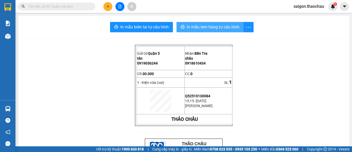
click at [223, 26] on span "In mẫu tem hàng tự cấu hình" at bounding box center [213, 27] width 53 height 6
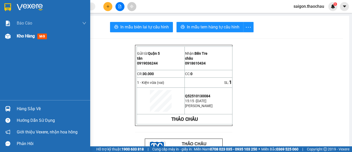
click at [12, 34] on div "Kho hàng mới" at bounding box center [45, 36] width 90 height 13
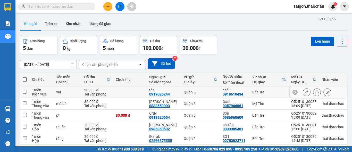
click at [267, 91] on div "Bến Tre" at bounding box center [269, 92] width 34 height 4
checkbox input "true"
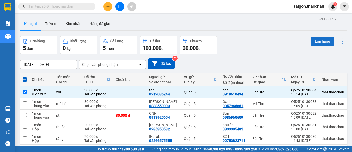
click at [312, 43] on button "Lên hàng" at bounding box center [322, 41] width 23 height 9
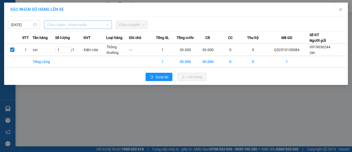
click at [97, 21] on span "Chọn tuyến - nhóm tuyến" at bounding box center [78, 25] width 62 height 8
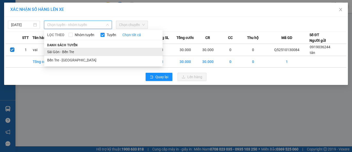
click at [70, 50] on li "Sài Gòn - Bến Tre" at bounding box center [103, 52] width 118 height 8
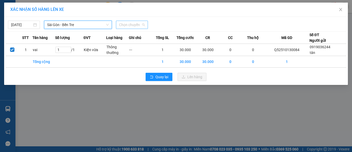
click at [127, 24] on span "Chọn chuyến" at bounding box center [132, 25] width 26 height 8
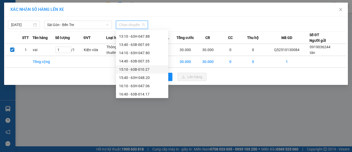
scroll to position [155, 0]
click at [135, 70] on div "15:40 - 63H-048.20" at bounding box center [142, 70] width 46 height 6
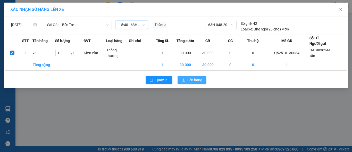
click at [194, 78] on span "Lên hàng" at bounding box center [194, 80] width 15 height 6
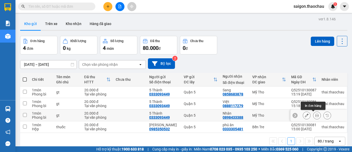
click at [315, 115] on icon at bounding box center [317, 115] width 4 height 4
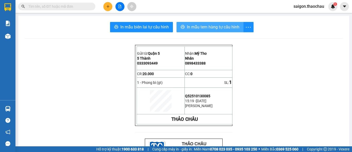
click at [239, 26] on button "In mẫu tem hàng tự cấu hình" at bounding box center [209, 27] width 67 height 10
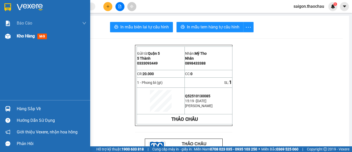
click at [22, 33] on div "Kho hàng mới" at bounding box center [52, 36] width 70 height 13
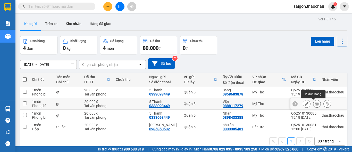
click at [315, 102] on icon at bounding box center [317, 104] width 4 height 4
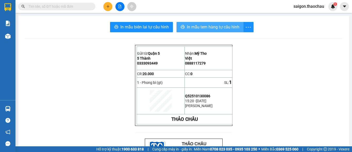
click at [204, 24] on span "In mẫu tem hàng tự cấu hình" at bounding box center [213, 27] width 53 height 6
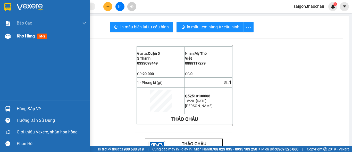
click at [19, 37] on span "Kho hàng" at bounding box center [26, 35] width 18 height 5
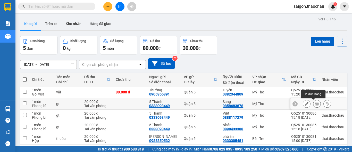
click at [315, 104] on icon at bounding box center [317, 104] width 4 height 4
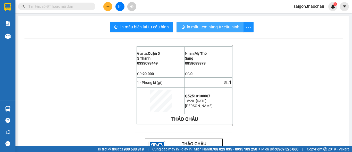
click at [212, 28] on span "In mẫu tem hàng tự cấu hình" at bounding box center [213, 27] width 53 height 6
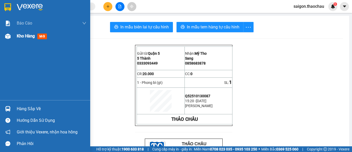
click at [13, 35] on div "Kho hàng mới" at bounding box center [45, 36] width 90 height 13
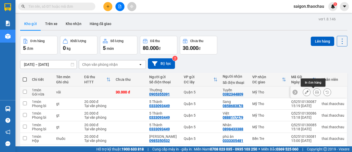
click at [315, 92] on button at bounding box center [316, 92] width 7 height 9
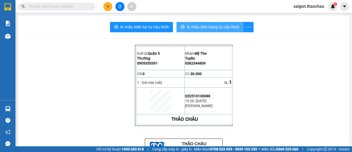
click at [198, 25] on span "In mẫu tem hàng tự cấu hình" at bounding box center [213, 27] width 53 height 6
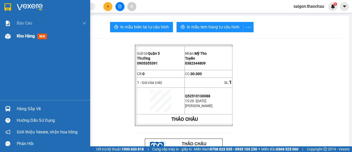
click at [22, 38] on span "Kho hàng" at bounding box center [26, 35] width 18 height 5
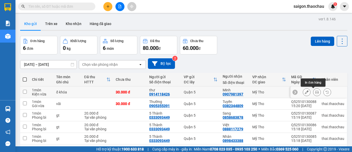
click at [315, 93] on icon at bounding box center [317, 92] width 4 height 4
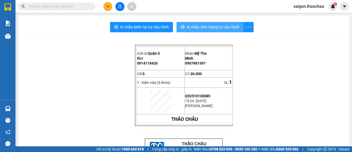
click at [202, 26] on span "In mẫu tem hàng tự cấu hình" at bounding box center [213, 27] width 53 height 6
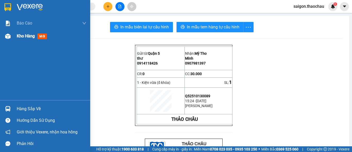
click at [33, 35] on span "Kho hàng" at bounding box center [26, 35] width 18 height 5
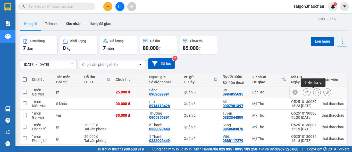
click at [315, 91] on icon at bounding box center [317, 92] width 4 height 4
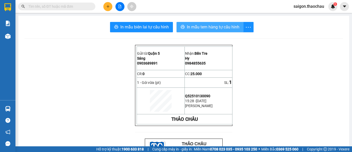
click at [230, 27] on span "In mẫu tem hàng tự cấu hình" at bounding box center [213, 27] width 53 height 6
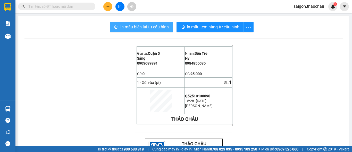
click at [142, 27] on span "In mẫu biên lai tự cấu hình" at bounding box center [144, 27] width 48 height 6
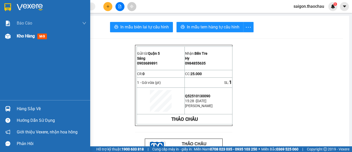
click at [13, 35] on div "Kho hàng mới" at bounding box center [45, 36] width 90 height 13
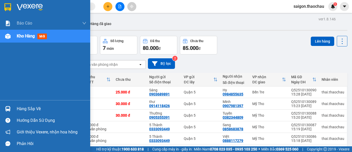
click at [29, 34] on span "Kho hàng" at bounding box center [26, 35] width 18 height 5
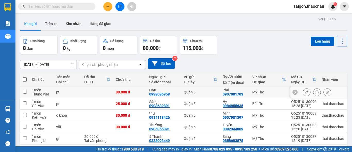
click at [307, 91] on div at bounding box center [317, 92] width 28 height 8
click at [315, 92] on icon at bounding box center [317, 92] width 4 height 4
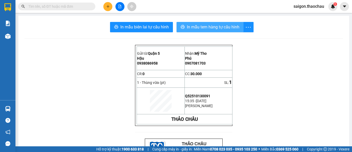
click at [213, 25] on span "In mẫu tem hàng tự cấu hình" at bounding box center [213, 27] width 53 height 6
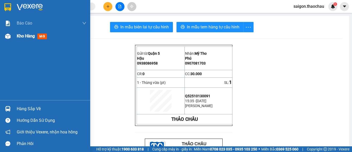
click at [27, 40] on div "Kho hàng mới" at bounding box center [52, 36] width 70 height 13
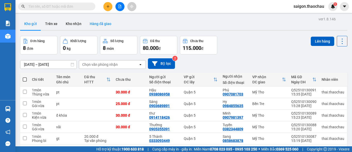
click at [105, 21] on button "Hàng đã giao" at bounding box center [100, 24] width 30 height 12
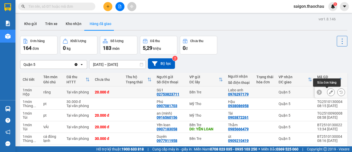
click at [329, 92] on button at bounding box center [330, 92] width 7 height 9
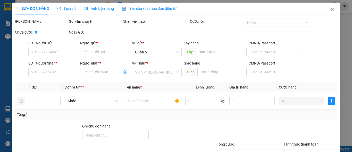
type input "02753823711"
type input "SG1"
type input "0976297179"
type input "Labo anh"
type input "20.000"
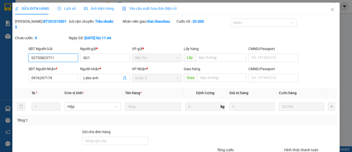
scroll to position [40, 0]
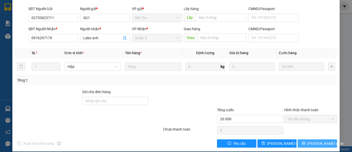
click at [305, 141] on icon "printer" at bounding box center [304, 143] width 4 height 4
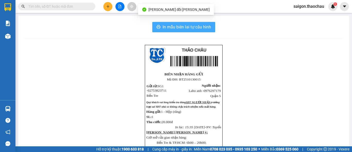
click at [197, 24] on span "In mẫu biên lai tự cấu hình" at bounding box center [186, 27] width 48 height 6
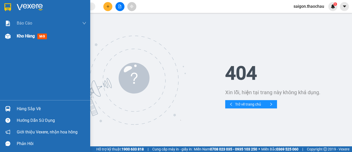
click at [25, 36] on span "Kho hàng" at bounding box center [26, 35] width 18 height 5
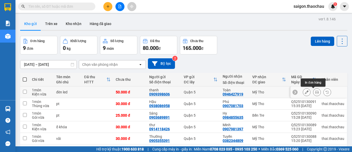
click at [315, 92] on icon at bounding box center [317, 92] width 4 height 4
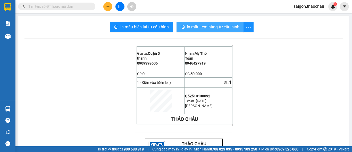
click at [218, 26] on span "In mẫu tem hàng tự cấu hình" at bounding box center [213, 27] width 53 height 6
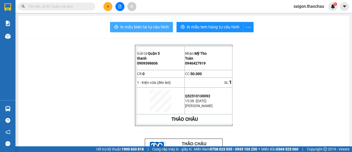
click at [152, 24] on span "In mẫu biên lai tự cấu hình" at bounding box center [144, 27] width 48 height 6
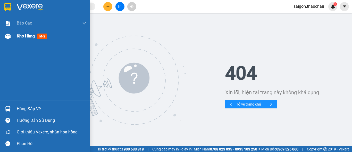
click at [29, 37] on span "Kho hàng" at bounding box center [26, 35] width 18 height 5
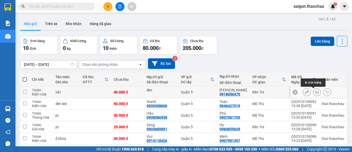
click at [315, 92] on icon at bounding box center [317, 92] width 4 height 4
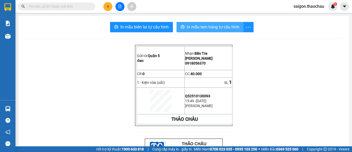
click at [225, 25] on span "In mẫu tem hàng tự cấu hình" at bounding box center [213, 27] width 53 height 6
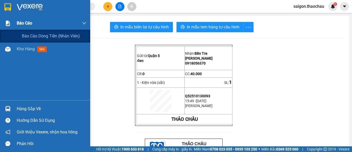
click at [32, 29] on div "Báo cáo Báo cáo dòng tiền (nhân viên) Kho hàng mới" at bounding box center [45, 58] width 90 height 83
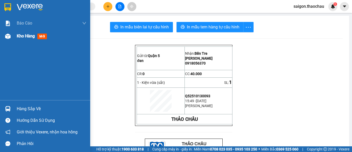
click at [32, 38] on span "Kho hàng" at bounding box center [26, 35] width 18 height 5
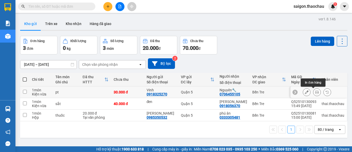
click at [315, 93] on icon at bounding box center [317, 92] width 4 height 4
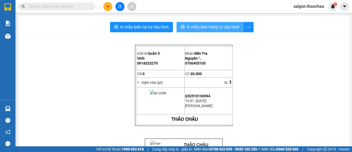
click at [195, 28] on span "In mẫu tem hàng tự cấu hình" at bounding box center [213, 27] width 53 height 6
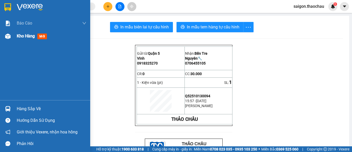
click at [26, 38] on span "Kho hàng" at bounding box center [26, 35] width 18 height 5
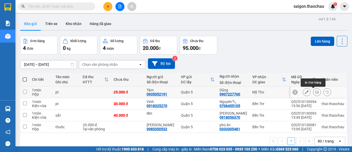
click at [315, 92] on icon at bounding box center [317, 92] width 4 height 4
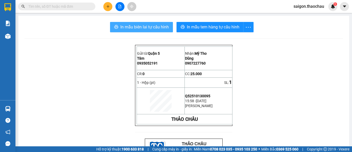
click at [139, 30] on span "In mẫu biên lai tự cấu hình" at bounding box center [144, 27] width 48 height 6
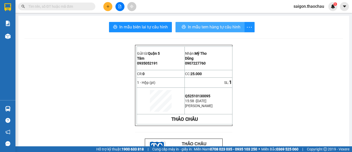
click at [195, 29] on span "In mẫu tem hàng tự cấu hình" at bounding box center [214, 27] width 53 height 6
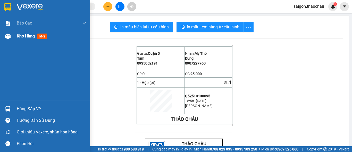
click at [29, 36] on span "Kho hàng" at bounding box center [26, 35] width 18 height 5
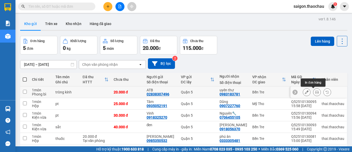
click at [315, 92] on icon at bounding box center [317, 92] width 4 height 4
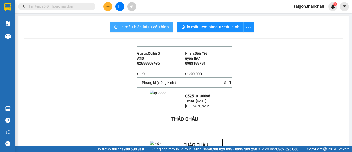
click at [138, 25] on span "In mẫu biên lai tự cấu hình" at bounding box center [144, 27] width 48 height 6
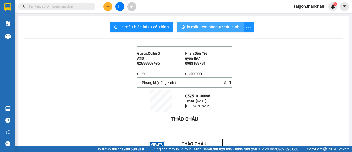
click at [220, 25] on span "In mẫu tem hàng tự cấu hình" at bounding box center [213, 27] width 53 height 6
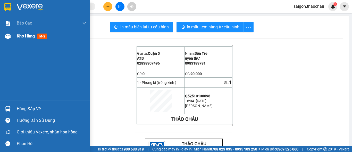
click at [28, 36] on span "Kho hàng" at bounding box center [26, 35] width 18 height 5
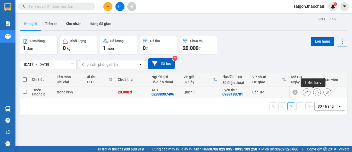
click at [315, 92] on icon at bounding box center [317, 92] width 4 height 4
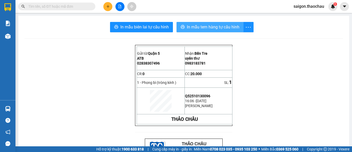
click at [230, 27] on span "In mẫu tem hàng tự cấu hình" at bounding box center [213, 27] width 53 height 6
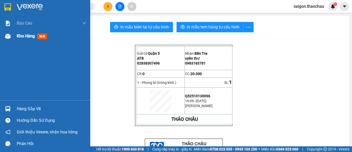
click at [29, 33] on div "Kho hàng mới" at bounding box center [52, 36] width 70 height 13
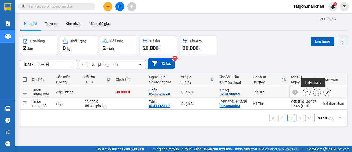
click at [315, 92] on icon at bounding box center [317, 92] width 4 height 4
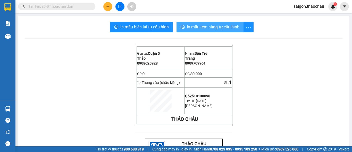
click at [201, 27] on span "In mẫu tem hàng tự cấu hình" at bounding box center [213, 27] width 53 height 6
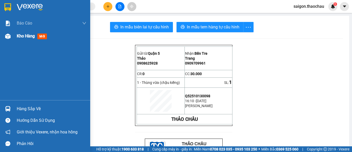
drag, startPoint x: 19, startPoint y: 38, endPoint x: 22, endPoint y: 39, distance: 3.0
click at [20, 38] on span "Kho hàng" at bounding box center [26, 35] width 18 height 5
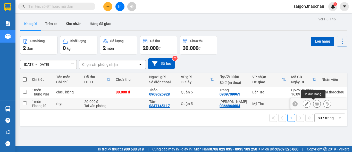
click at [315, 104] on icon at bounding box center [317, 104] width 4 height 4
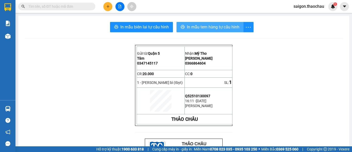
click at [227, 27] on span "In mẫu tem hàng tự cấu hình" at bounding box center [213, 27] width 53 height 6
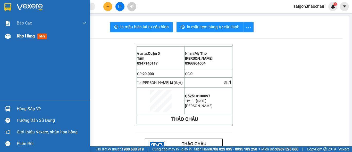
drag, startPoint x: 27, startPoint y: 38, endPoint x: 23, endPoint y: 34, distance: 5.6
click at [26, 38] on span "Kho hàng" at bounding box center [26, 35] width 18 height 5
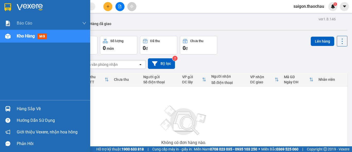
click at [16, 36] on div "Kho hàng mới" at bounding box center [45, 36] width 90 height 13
click at [34, 33] on div "Kho hàng mới" at bounding box center [52, 36] width 70 height 13
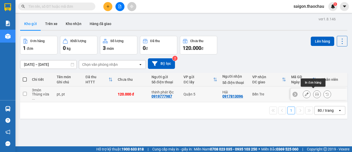
click at [315, 93] on icon at bounding box center [317, 94] width 4 height 4
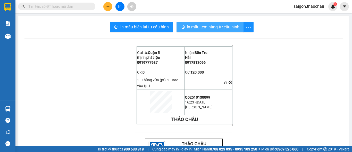
drag, startPoint x: 194, startPoint y: 26, endPoint x: 195, endPoint y: 29, distance: 3.4
click at [194, 26] on span "In mẫu tem hàng tự cấu hình" at bounding box center [213, 27] width 53 height 6
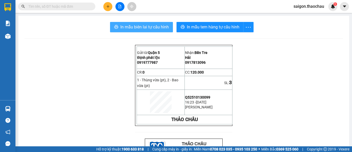
click at [130, 25] on span "In mẫu biên lai tự cấu hình" at bounding box center [144, 27] width 48 height 6
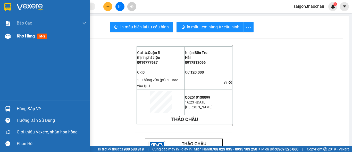
click at [15, 37] on div "Kho hàng mới" at bounding box center [45, 36] width 90 height 13
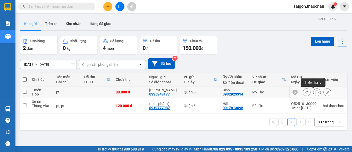
click at [315, 92] on icon at bounding box center [317, 92] width 4 height 4
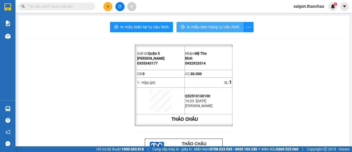
click at [225, 23] on button "In mẫu tem hàng tự cấu hình" at bounding box center [209, 27] width 67 height 10
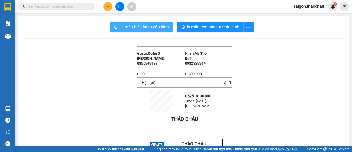
click at [157, 24] on span "In mẫu biên lai tự cấu hình" at bounding box center [144, 27] width 48 height 6
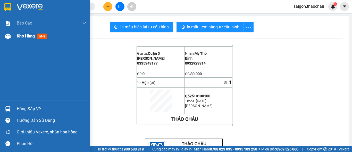
click at [28, 38] on span "Kho hàng" at bounding box center [26, 35] width 18 height 5
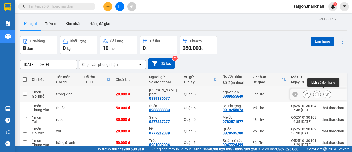
click at [313, 94] on button at bounding box center [316, 94] width 7 height 9
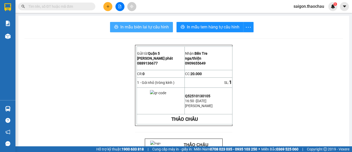
click at [135, 26] on span "In mẫu biên lai tự cấu hình" at bounding box center [144, 27] width 48 height 6
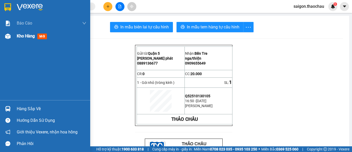
click at [14, 38] on div "Kho hàng mới" at bounding box center [45, 36] width 90 height 13
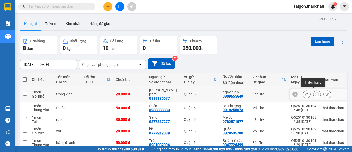
click at [315, 92] on icon at bounding box center [317, 94] width 4 height 4
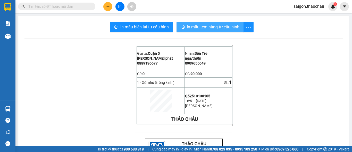
click at [221, 27] on span "In mẫu tem hàng tự cấu hình" at bounding box center [213, 27] width 53 height 6
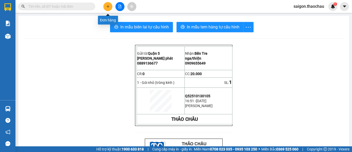
click at [107, 6] on icon "plus" at bounding box center [108, 7] width 4 height 4
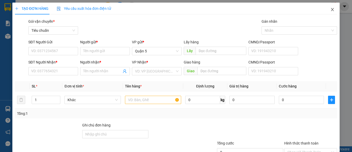
click at [330, 10] on icon "close" at bounding box center [332, 9] width 4 height 4
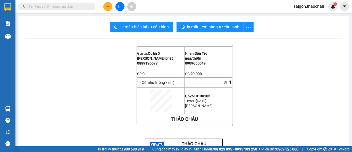
click at [302, 7] on span "saigon.thaochau" at bounding box center [308, 6] width 39 height 6
click at [311, 16] on span "Đăng xuất" at bounding box center [311, 16] width 28 height 6
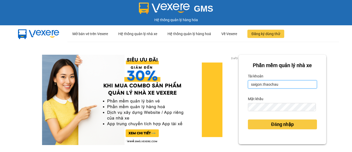
click at [276, 85] on input "saigon.thaochau" at bounding box center [282, 84] width 69 height 8
type input "s"
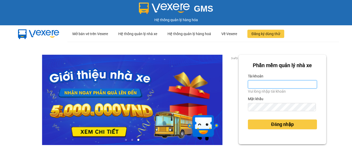
type input "thai.thaochau"
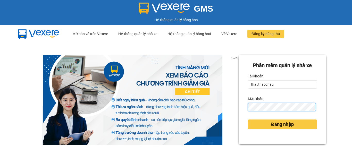
click at [248, 119] on button "Đăng nhập" at bounding box center [282, 124] width 69 height 10
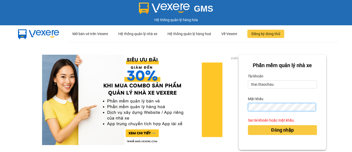
click at [248, 125] on button "Đăng nhập" at bounding box center [282, 130] width 69 height 10
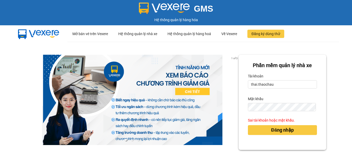
click at [332, 114] on div "1 of 3 Phần mềm quản lý nhà xe Tài khoản thai.thaochau Mật khẩu Sai tài khoản h…" at bounding box center [176, 115] width 352 height 146
click at [241, 102] on div "Phần mềm quản lý nhà xe Tài khoản thai.thaochau Mật khẩu Sai tài khoản hoặc mật…" at bounding box center [282, 102] width 88 height 95
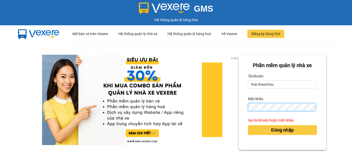
click at [248, 125] on button "Đăng nhập" at bounding box center [282, 130] width 69 height 10
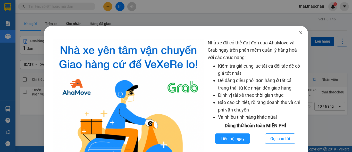
click at [298, 33] on icon "close" at bounding box center [300, 33] width 4 height 4
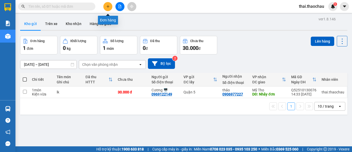
click at [105, 6] on button at bounding box center [107, 6] width 9 height 9
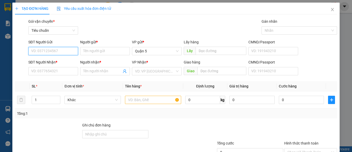
click at [48, 50] on input "SĐT Người Gửi" at bounding box center [53, 51] width 50 height 8
type input "0704850718"
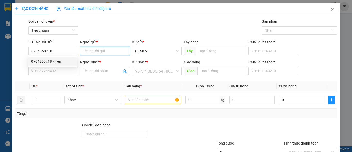
click at [92, 51] on input "Người gửi *" at bounding box center [105, 51] width 50 height 8
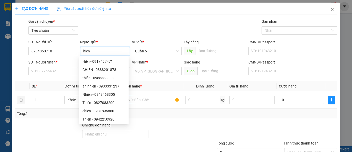
type input "hien"
click at [95, 56] on div "Người gửi * hien" at bounding box center [105, 48] width 50 height 18
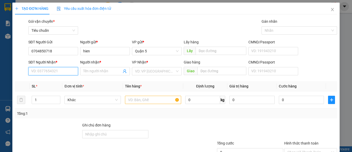
click at [42, 71] on input "SĐT Người Nhận *" at bounding box center [53, 71] width 50 height 8
type input "0939867625"
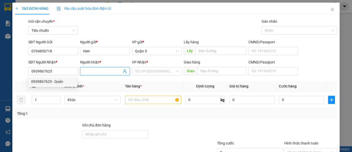
click at [98, 72] on input "Người nhận *" at bounding box center [102, 71] width 38 height 6
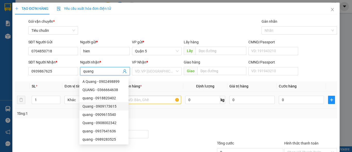
type input "quang"
click at [142, 100] on input "text" at bounding box center [153, 100] width 56 height 8
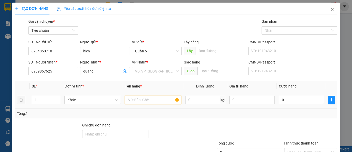
click at [138, 101] on input "text" at bounding box center [153, 100] width 56 height 8
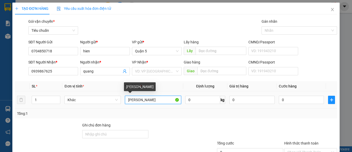
click at [131, 100] on input "ho gao mau" at bounding box center [153, 100] width 56 height 8
type input "hop [PERSON_NAME]"
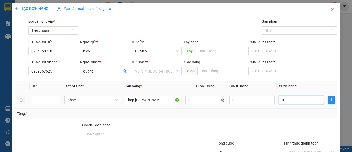
click at [291, 100] on input "0" at bounding box center [301, 100] width 45 height 8
type input "2"
type input "20"
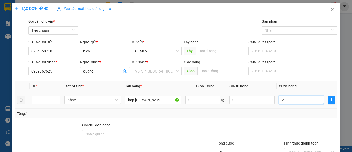
type input "20"
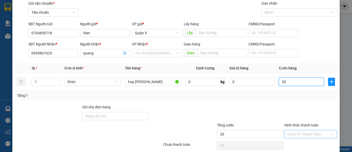
scroll to position [39, 0]
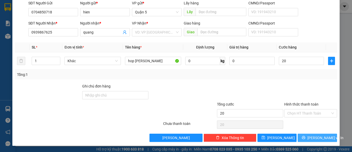
type input "20.000"
click at [315, 137] on span "[PERSON_NAME] và In" at bounding box center [325, 138] width 36 height 6
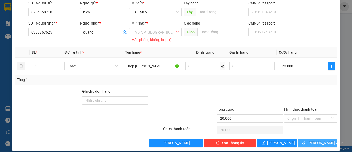
click at [317, 143] on span "[PERSON_NAME] và In" at bounding box center [325, 143] width 36 height 6
click at [8, 36] on div "TẠO ĐƠN HÀNG Yêu cầu xuất hóa đơn điện tử Transit Pickup Surcharge Ids Transit …" at bounding box center [176, 76] width 352 height 152
click at [314, 142] on span "[PERSON_NAME] và In" at bounding box center [325, 143] width 36 height 6
click at [155, 32] on input "search" at bounding box center [155, 32] width 40 height 8
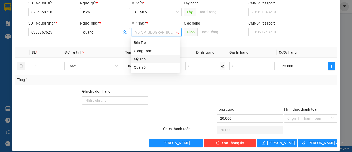
click at [149, 58] on div "Mỹ Tho" at bounding box center [155, 59] width 43 height 6
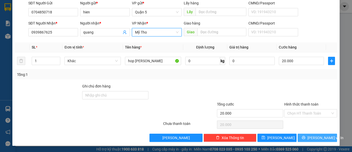
click at [319, 138] on span "[PERSON_NAME] và In" at bounding box center [325, 138] width 36 height 6
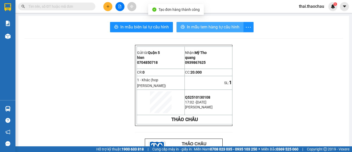
click at [225, 28] on span "In mẫu tem hàng tự cấu hình" at bounding box center [213, 27] width 53 height 6
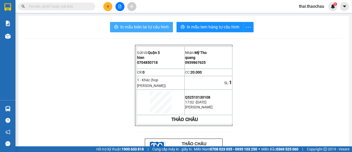
click at [150, 27] on span "In mẫu biên lai tự cấu hình" at bounding box center [144, 27] width 48 height 6
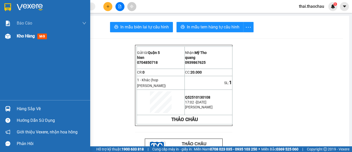
click at [33, 37] on span "Kho hàng" at bounding box center [26, 35] width 18 height 5
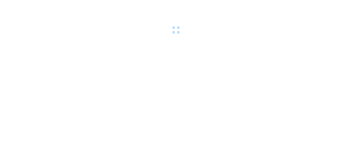
drag, startPoint x: 285, startPoint y: 48, endPoint x: 310, endPoint y: 55, distance: 26.4
click at [312, 61] on body at bounding box center [176, 76] width 352 height 152
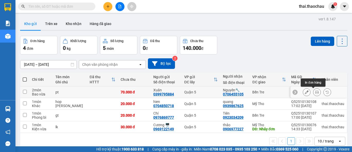
click at [315, 94] on icon at bounding box center [317, 92] width 4 height 4
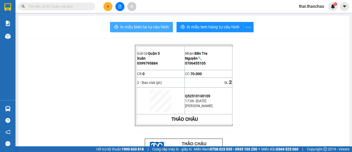
click at [138, 28] on span "In mẫu biên lai tự cấu hình" at bounding box center [144, 27] width 48 height 6
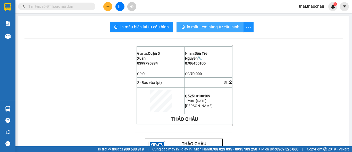
click at [213, 26] on span "In mẫu tem hàng tự cấu hình" at bounding box center [213, 27] width 53 height 6
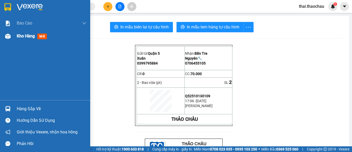
click at [29, 37] on span "Kho hàng" at bounding box center [26, 35] width 18 height 5
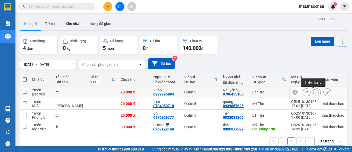
click at [315, 92] on icon at bounding box center [317, 92] width 4 height 4
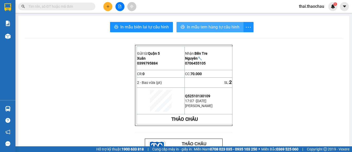
click at [230, 26] on span "In mẫu tem hàng tự cấu hình" at bounding box center [213, 27] width 53 height 6
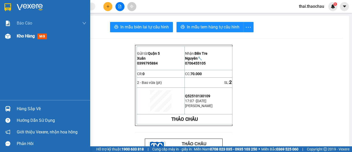
click at [30, 35] on span "Kho hàng" at bounding box center [26, 35] width 18 height 5
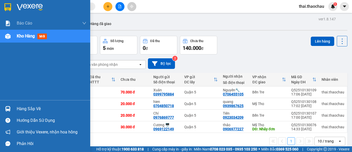
click at [23, 35] on span "Kho hàng" at bounding box center [26, 35] width 18 height 5
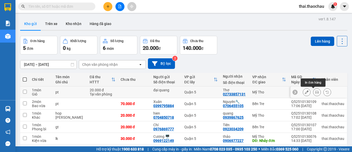
click at [315, 93] on icon at bounding box center [317, 92] width 4 height 4
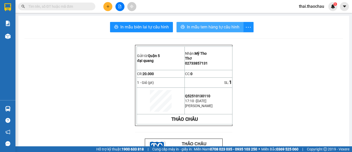
click at [219, 27] on span "In mẫu tem hàng tự cấu hình" at bounding box center [213, 27] width 53 height 6
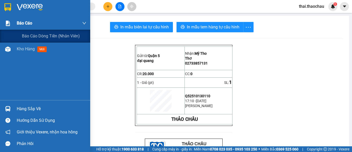
click at [27, 25] on span "Báo cáo" at bounding box center [24, 23] width 15 height 6
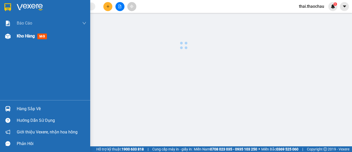
click at [31, 40] on div "Kho hàng mới" at bounding box center [52, 36] width 70 height 13
click at [28, 33] on span "Kho hàng" at bounding box center [26, 35] width 18 height 5
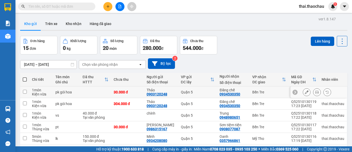
click at [315, 93] on icon at bounding box center [317, 92] width 4 height 4
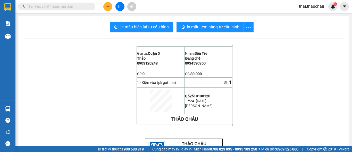
click at [144, 23] on button "In mẫu biên lai tự cấu hình" at bounding box center [141, 27] width 63 height 10
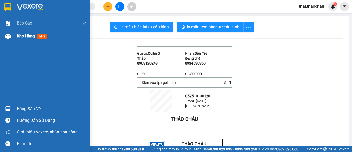
click at [16, 38] on div "Kho hàng mới" at bounding box center [45, 36] width 90 height 13
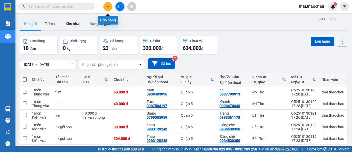
click at [107, 7] on icon "plus" at bounding box center [108, 7] width 4 height 4
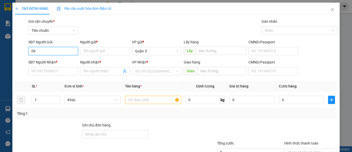
type input "0"
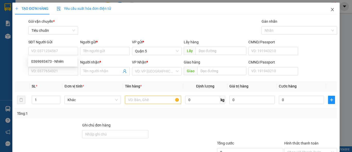
click at [330, 7] on span "Close" at bounding box center [332, 10] width 14 height 14
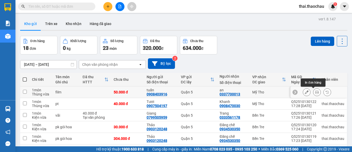
click at [315, 93] on icon at bounding box center [317, 92] width 4 height 4
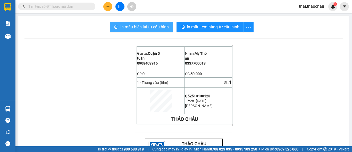
click at [162, 27] on span "In mẫu biên lai tự cấu hình" at bounding box center [144, 27] width 48 height 6
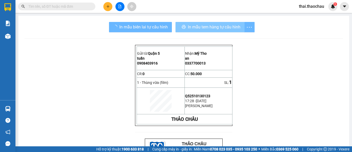
click at [208, 14] on main "In mẫu biên lai tự cấu hình In mẫu tem hàng tự cấu hình Gửi từ: Quận 5 tuấn 0…" at bounding box center [176, 73] width 352 height 146
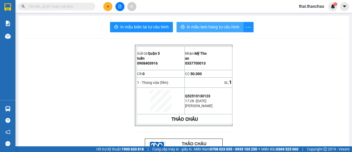
click at [205, 29] on span "In mẫu tem hàng tự cấu hình" at bounding box center [213, 27] width 53 height 6
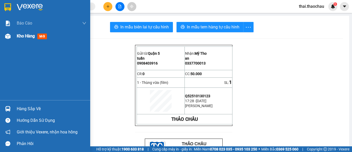
click at [7, 41] on div "Kho hàng mới" at bounding box center [45, 36] width 90 height 13
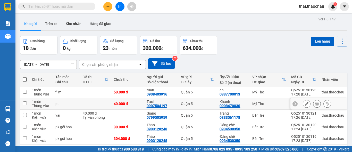
drag, startPoint x: 315, startPoint y: 100, endPoint x: 311, endPoint y: 105, distance: 6.0
click at [315, 101] on div at bounding box center [317, 104] width 8 height 8
click at [315, 104] on icon at bounding box center [317, 104] width 4 height 4
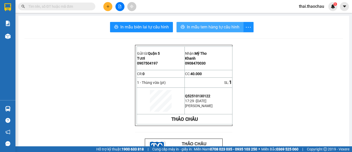
click at [211, 28] on span "In mẫu tem hàng tự cấu hình" at bounding box center [213, 27] width 53 height 6
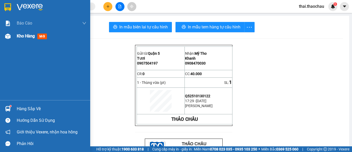
click at [27, 40] on div "Kho hàng mới" at bounding box center [52, 36] width 70 height 13
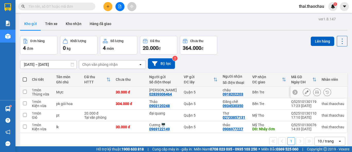
click at [315, 93] on icon at bounding box center [317, 92] width 4 height 4
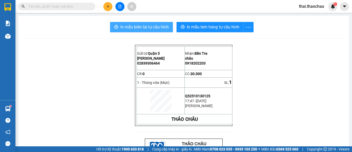
click at [144, 28] on span "In mẫu biên lai tự cấu hình" at bounding box center [144, 27] width 48 height 6
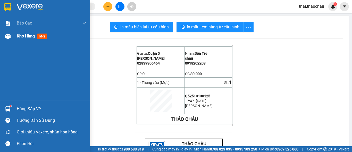
click at [19, 38] on span "Kho hàng" at bounding box center [26, 35] width 18 height 5
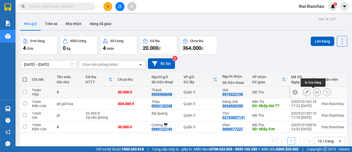
click at [315, 92] on icon at bounding box center [317, 92] width 4 height 4
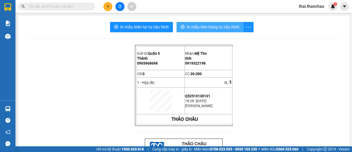
click at [203, 28] on span "In mẫu tem hàng tự cấu hình" at bounding box center [213, 27] width 53 height 6
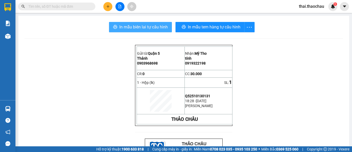
click at [131, 27] on span "In mẫu biên lai tự cấu hình" at bounding box center [143, 27] width 48 height 6
